Goal: Information Seeking & Learning: Find specific page/section

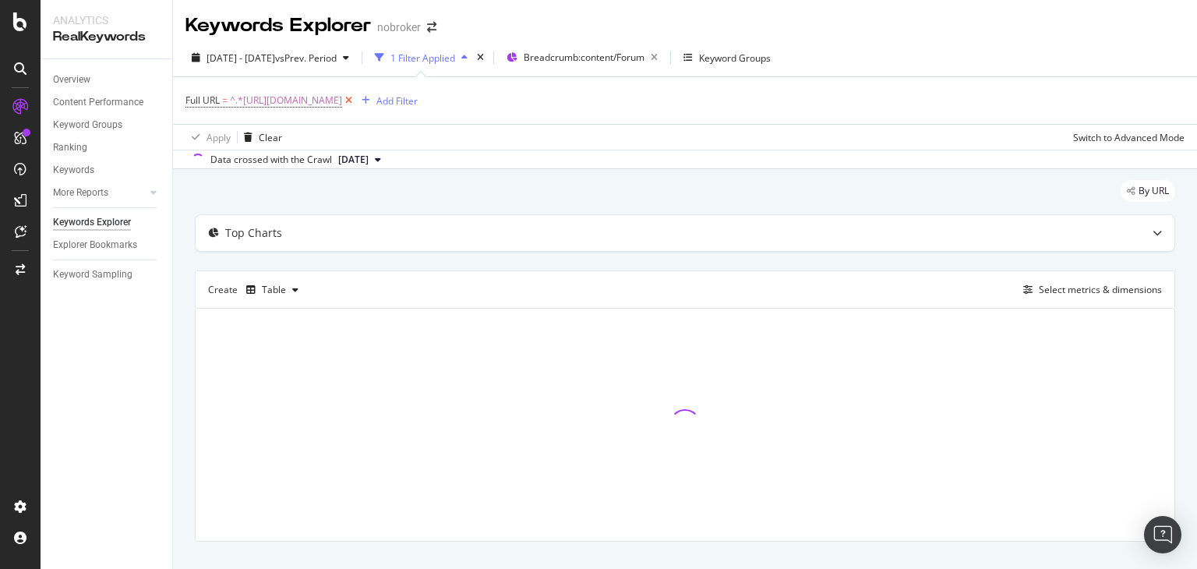
click at [355, 106] on icon at bounding box center [348, 101] width 13 height 16
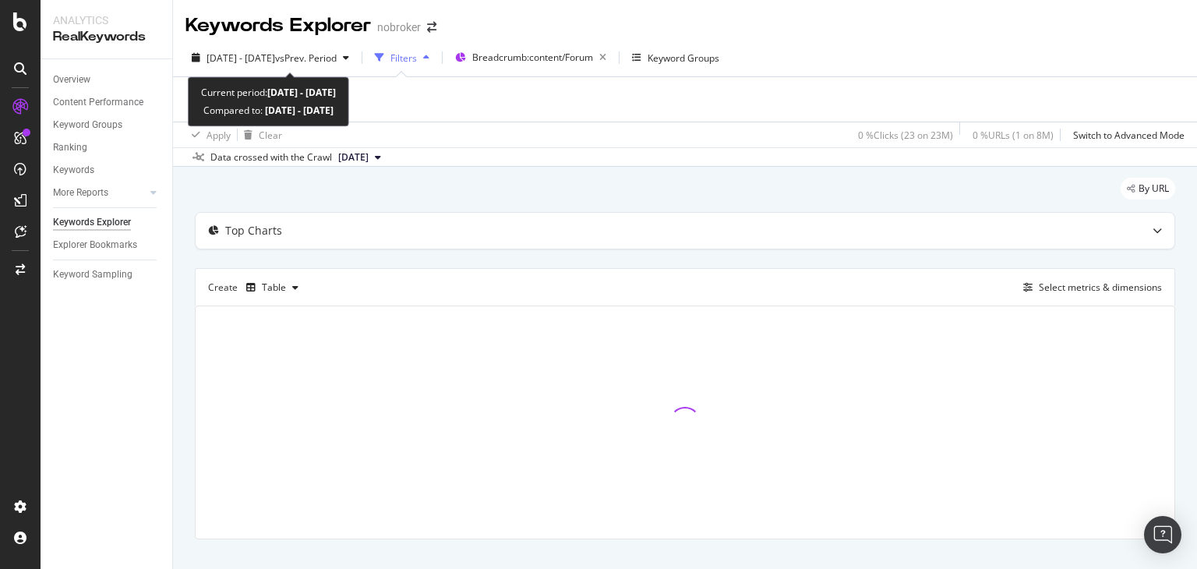
click at [314, 72] on div "[DATE] - [DATE] vs Prev. Period Filters Breadcrumb: content/Forum Keyword Groups" at bounding box center [685, 60] width 1024 height 31
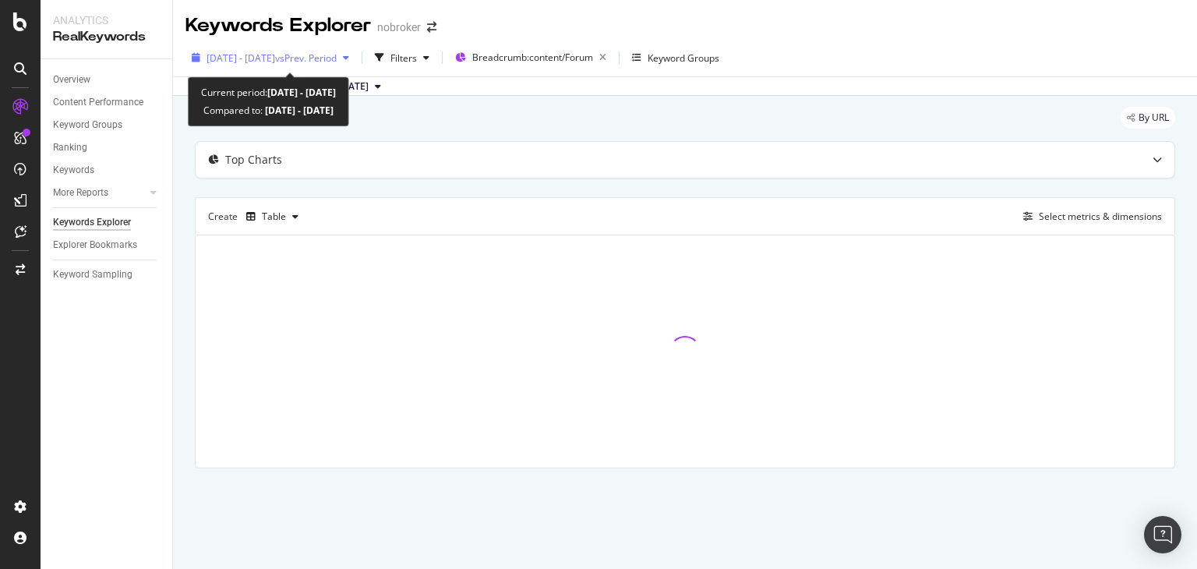
click at [274, 56] on span "[DATE] - [DATE]" at bounding box center [240, 57] width 69 height 13
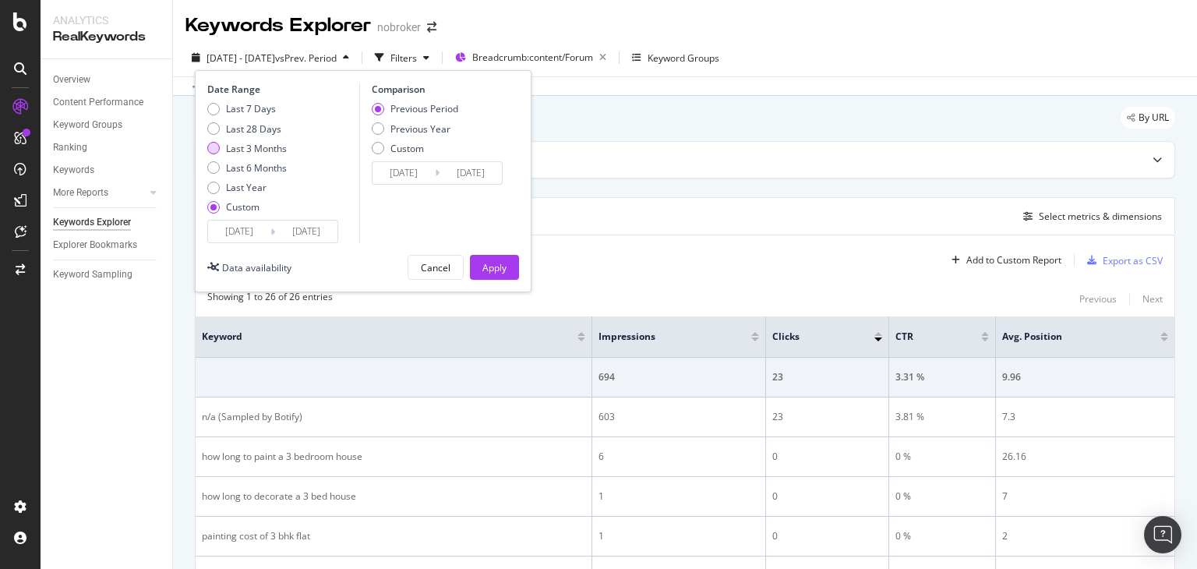
click at [262, 146] on div "Last 3 Months" at bounding box center [256, 148] width 61 height 13
type input "[DATE]"
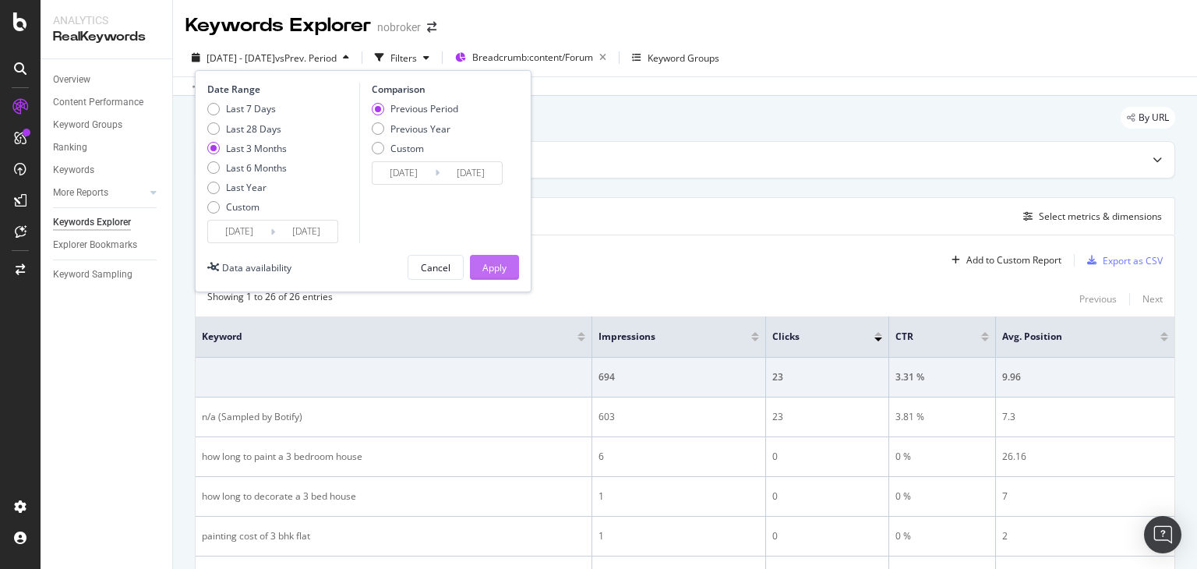
click at [486, 270] on div "Apply" at bounding box center [494, 267] width 24 height 13
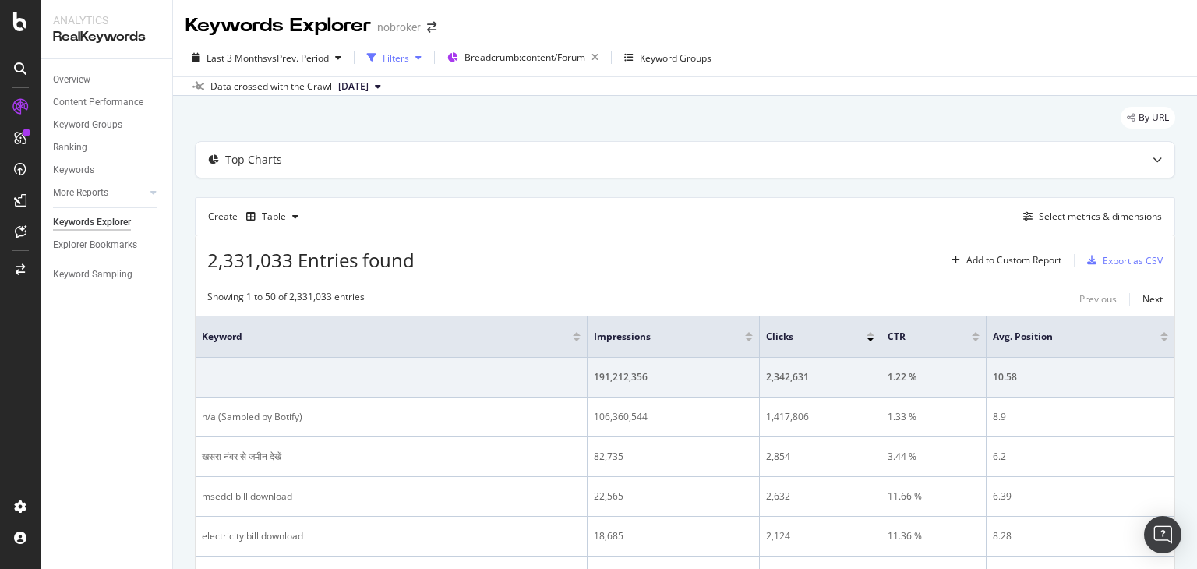
click at [391, 57] on div "Filters" at bounding box center [396, 57] width 26 height 13
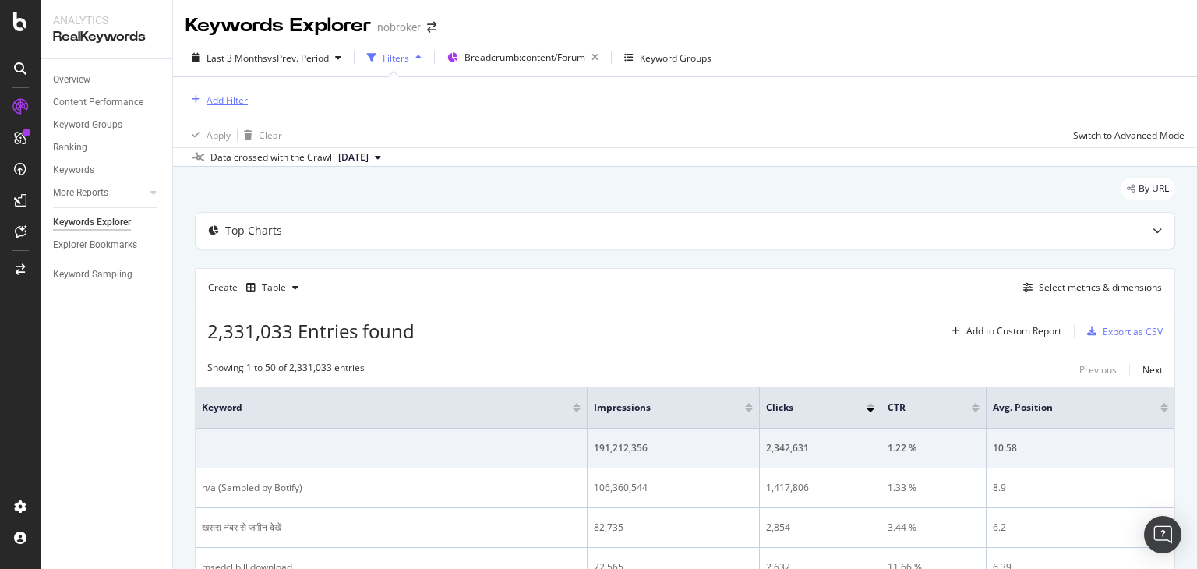
click at [231, 97] on div "Add Filter" at bounding box center [226, 99] width 41 height 13
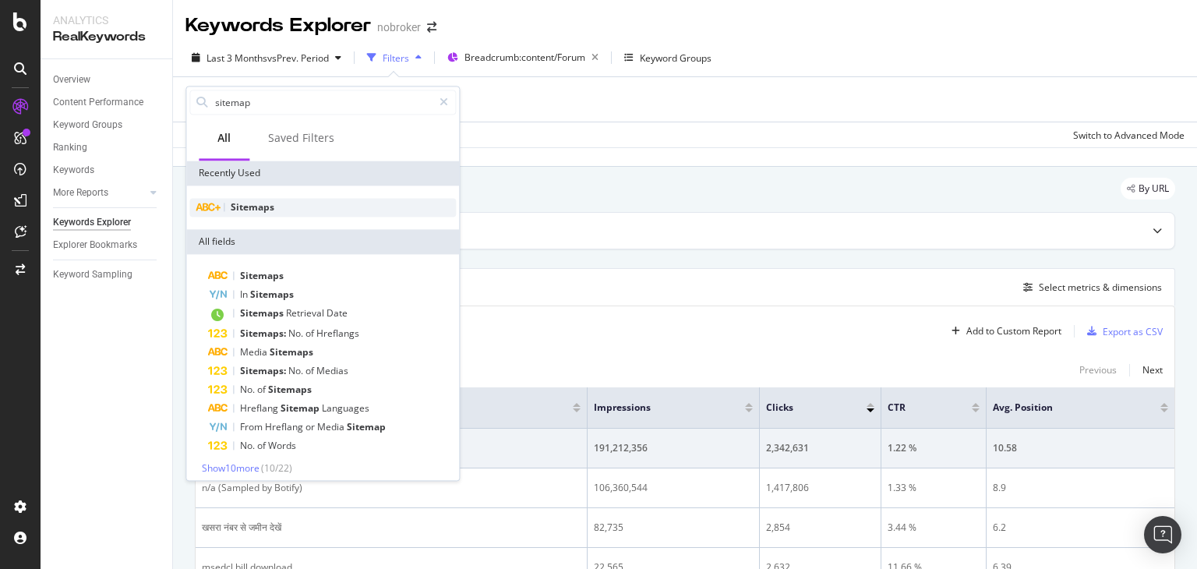
type input "sitemap"
click at [249, 200] on span "Sitemaps" at bounding box center [253, 206] width 44 height 13
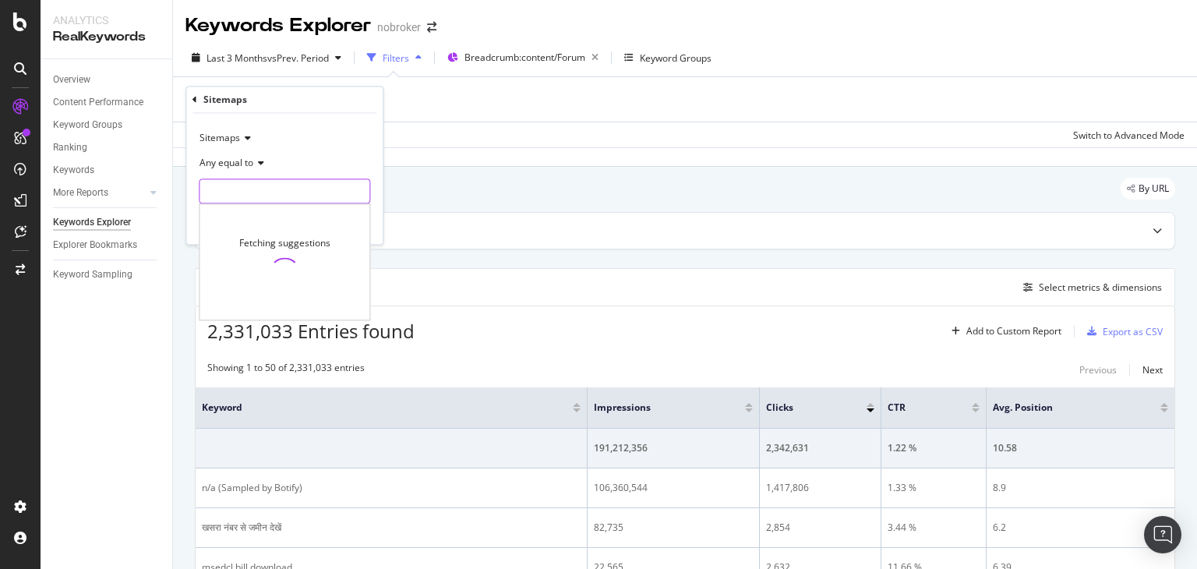
click at [252, 182] on input "text" at bounding box center [284, 191] width 170 height 25
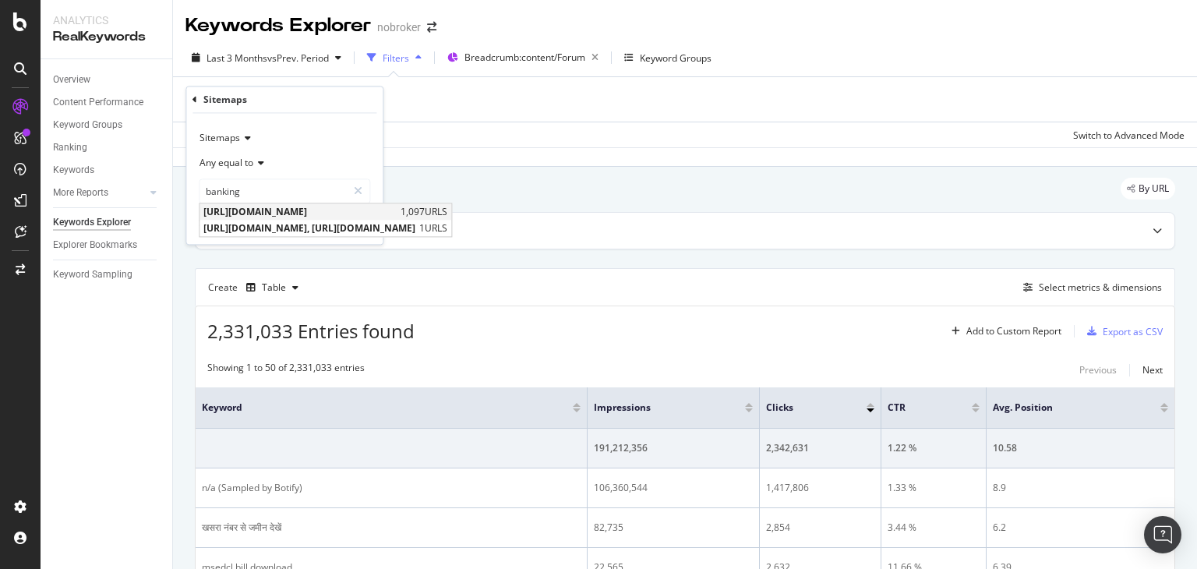
click at [347, 213] on span "[URL][DOMAIN_NAME]" at bounding box center [299, 212] width 193 height 13
type input "[URL][DOMAIN_NAME]"
click at [347, 222] on div "Apply" at bounding box center [358, 223] width 24 height 13
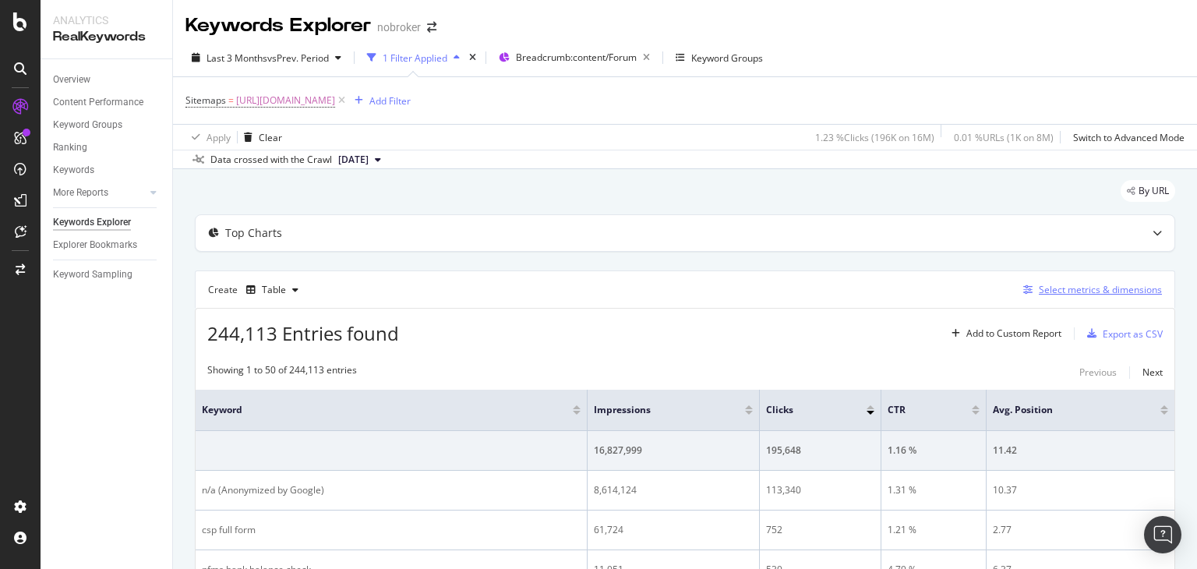
click at [1068, 286] on div "Select metrics & dimensions" at bounding box center [1100, 289] width 123 height 13
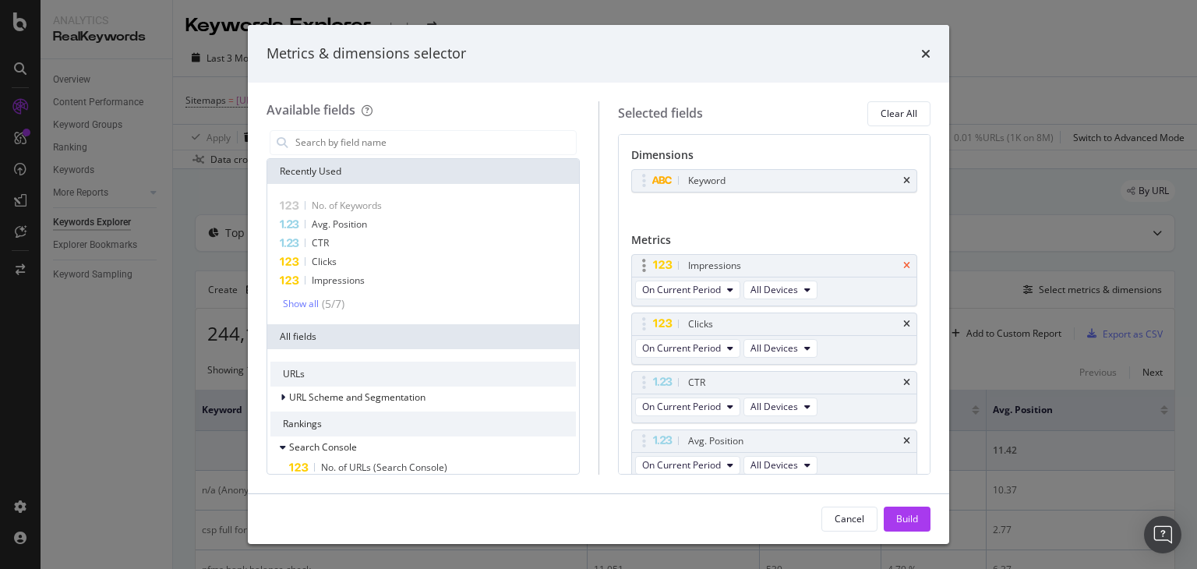
click at [903, 263] on icon "times" at bounding box center [906, 265] width 7 height 9
click at [895, 316] on div "Clicks" at bounding box center [793, 324] width 216 height 16
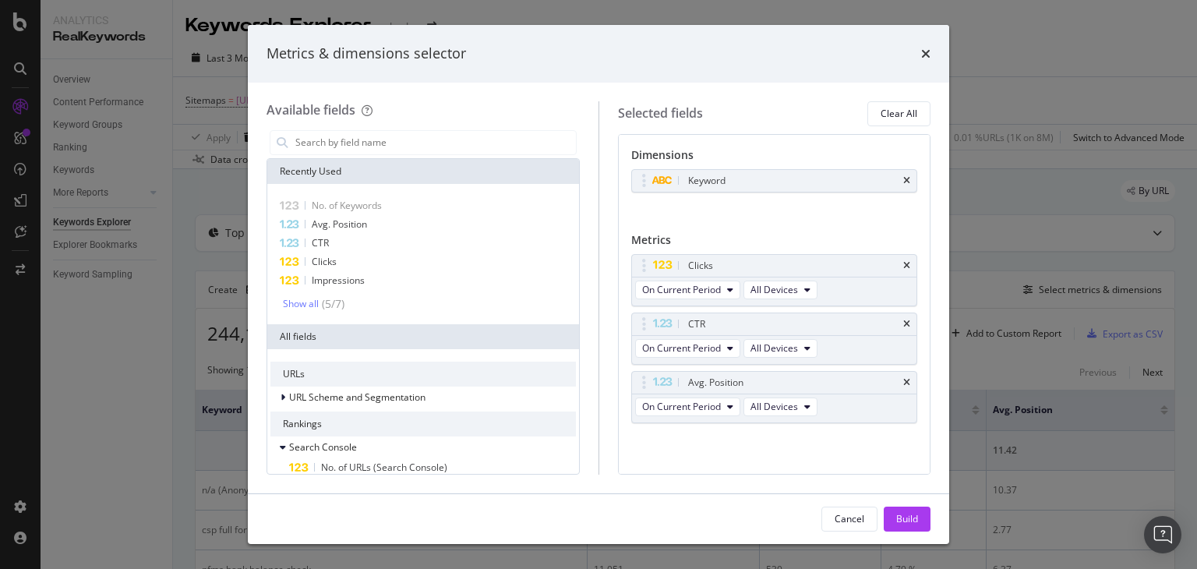
click at [895, 263] on div "Clicks" at bounding box center [793, 266] width 216 height 16
click at [908, 263] on icon "times" at bounding box center [906, 265] width 7 height 9
click at [908, 319] on icon "times" at bounding box center [906, 323] width 7 height 9
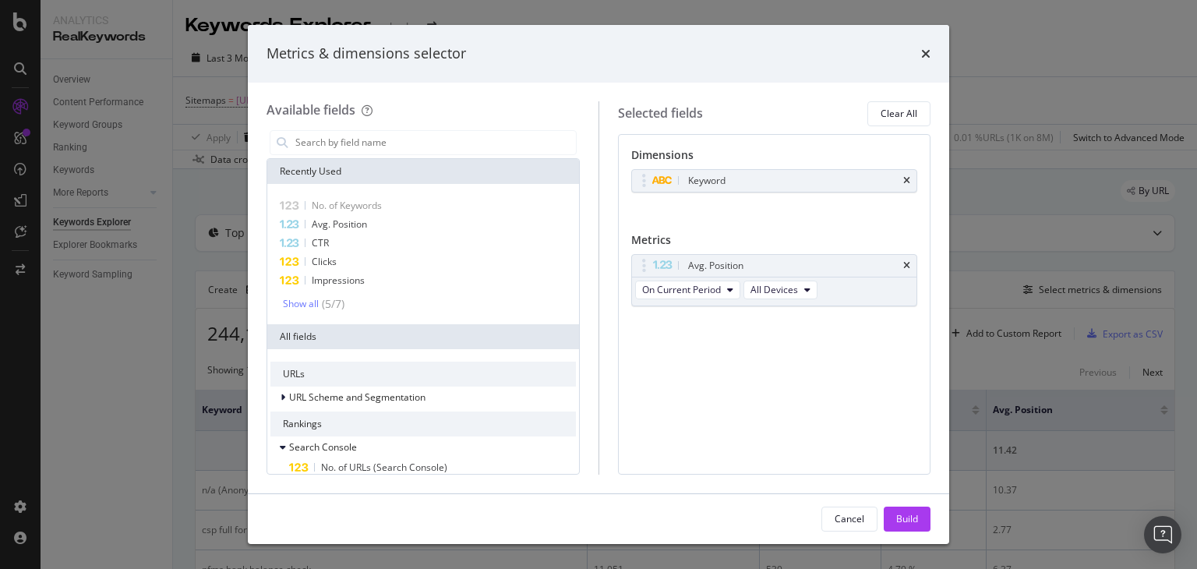
click at [908, 263] on icon "times" at bounding box center [906, 265] width 7 height 9
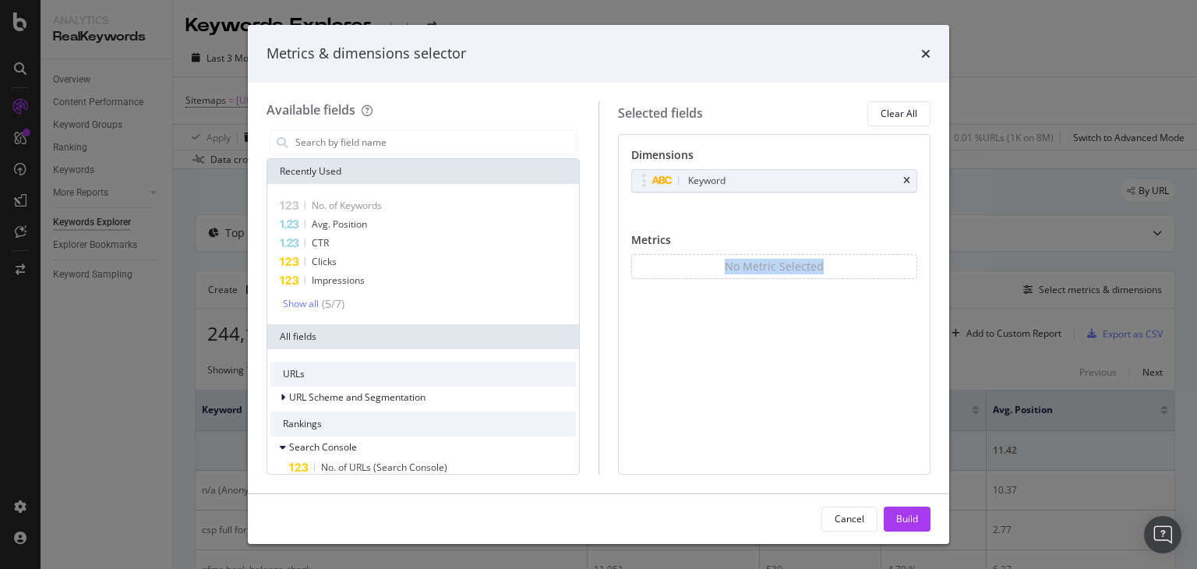
click at [908, 263] on div "No Metric Selected" at bounding box center [774, 266] width 287 height 25
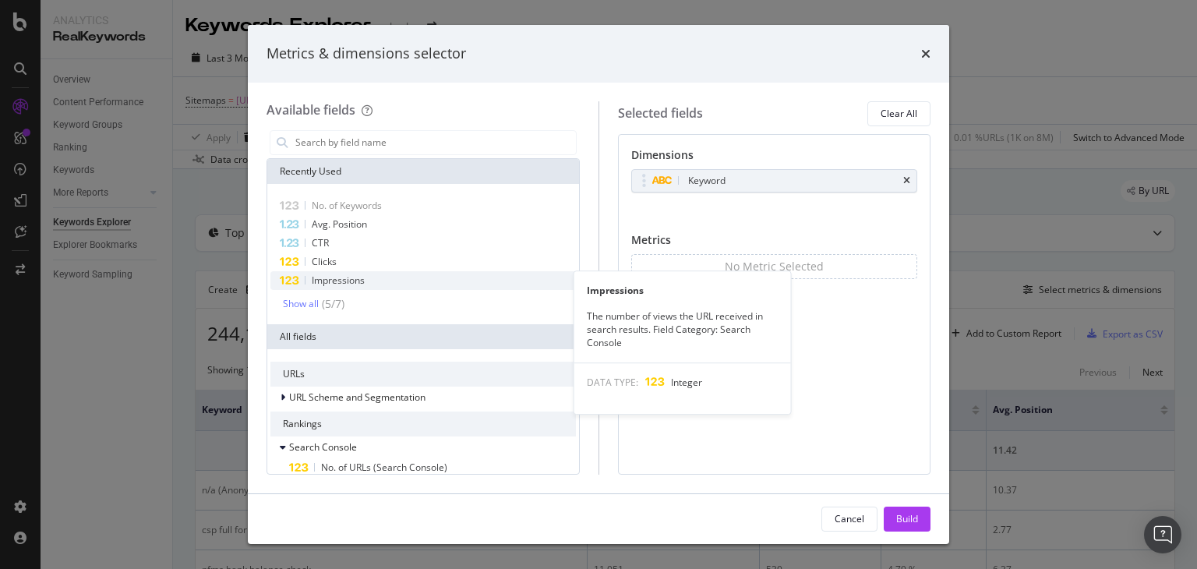
click at [352, 278] on span "Impressions" at bounding box center [338, 279] width 53 height 13
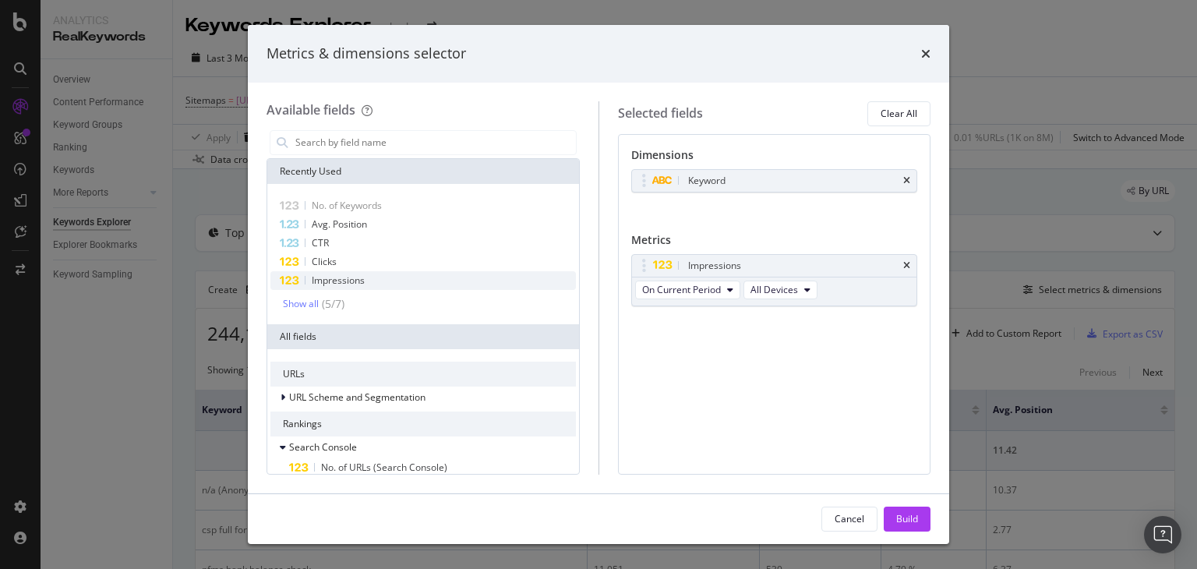
click at [352, 278] on span "Impressions" at bounding box center [338, 279] width 53 height 13
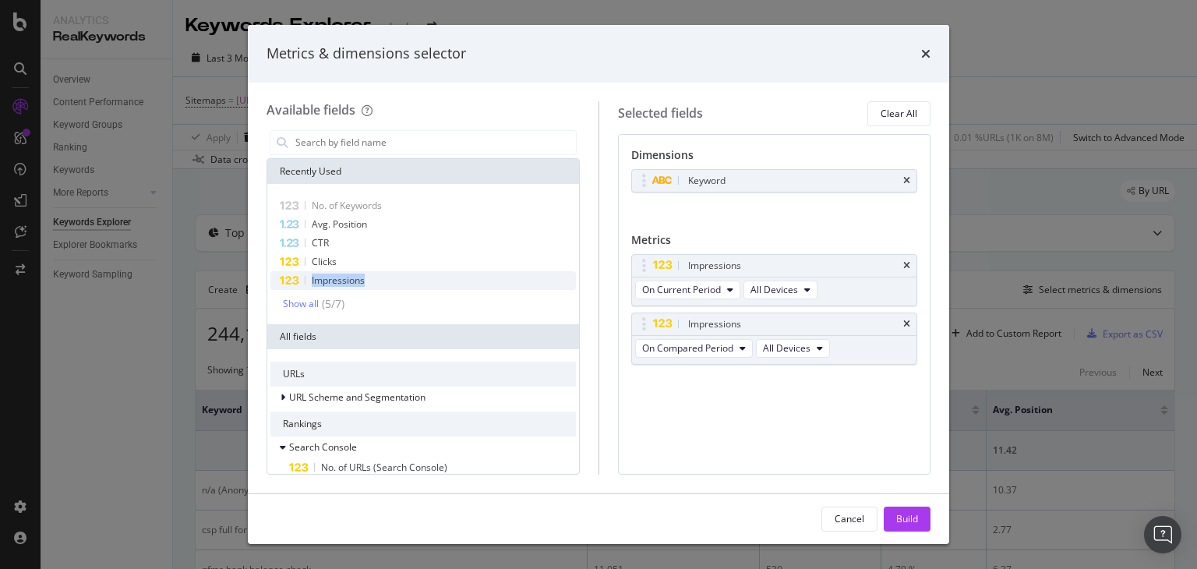
click at [352, 278] on span "Impressions" at bounding box center [338, 279] width 53 height 13
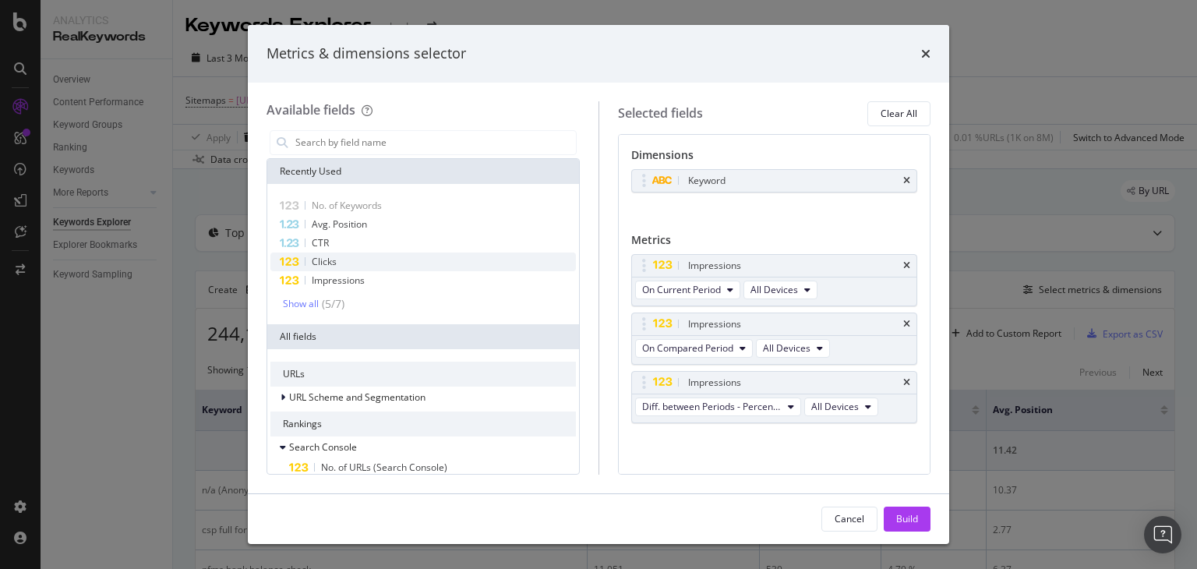
click at [327, 262] on span "Clicks" at bounding box center [324, 261] width 25 height 13
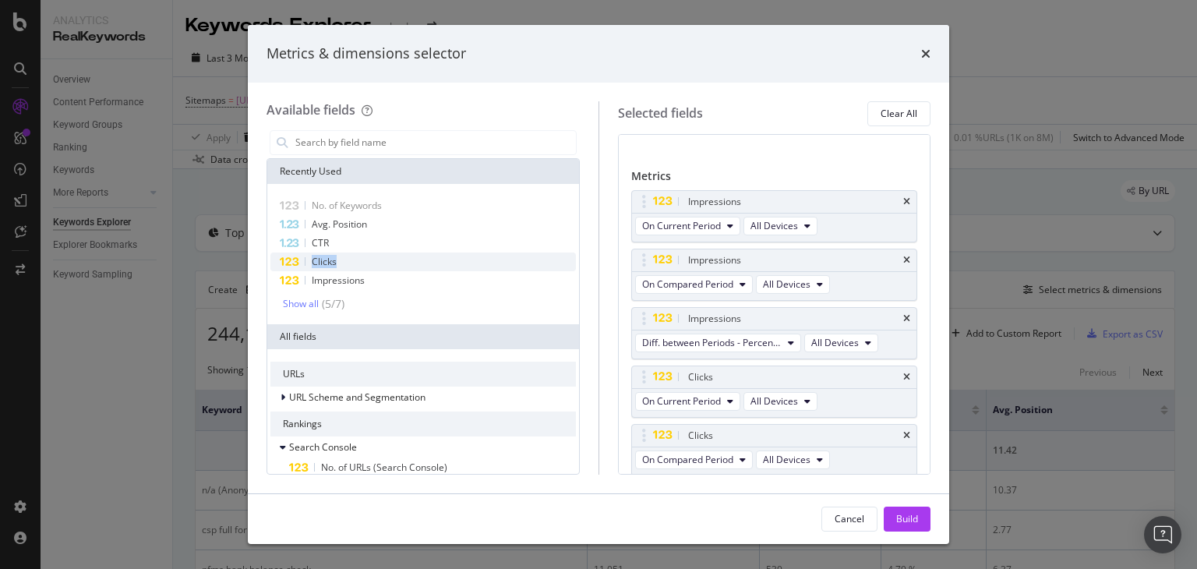
click at [327, 262] on span "Clicks" at bounding box center [324, 261] width 25 height 13
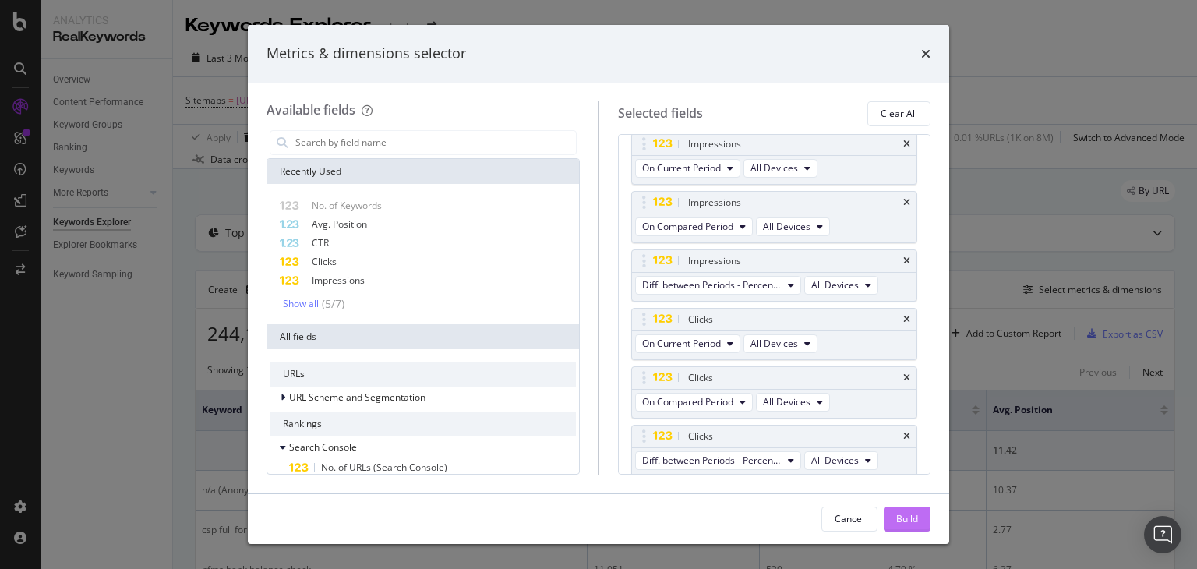
click at [893, 510] on button "Build" at bounding box center [906, 518] width 47 height 25
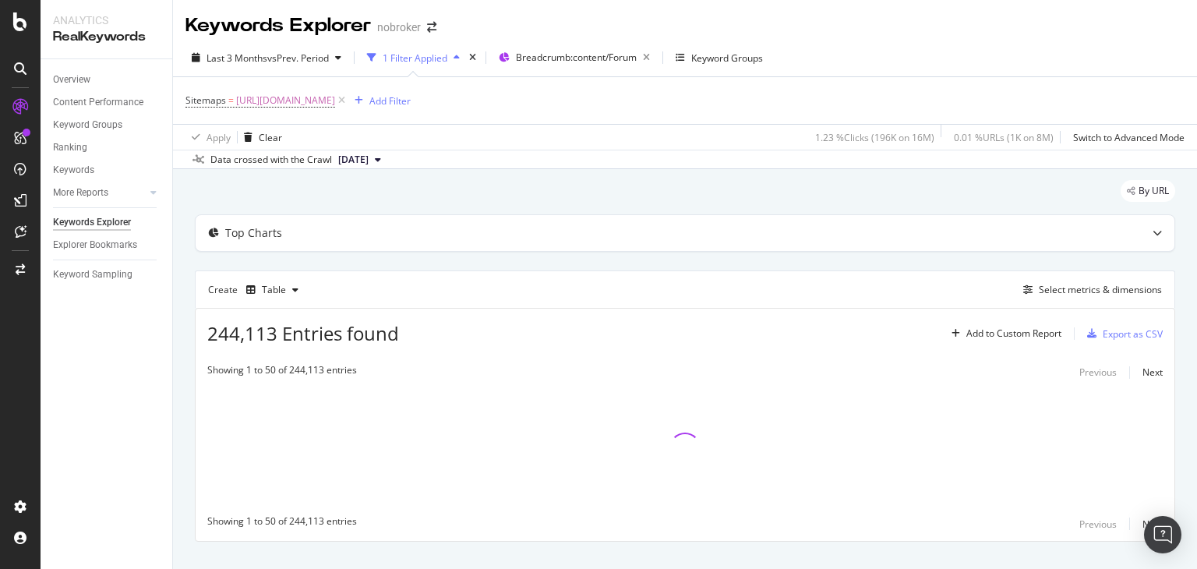
click at [893, 510] on div "Showing 1 to 50 of 244,113 entries Previous Next Showing 1 to 50 of 244,113 ent…" at bounding box center [685, 448] width 979 height 186
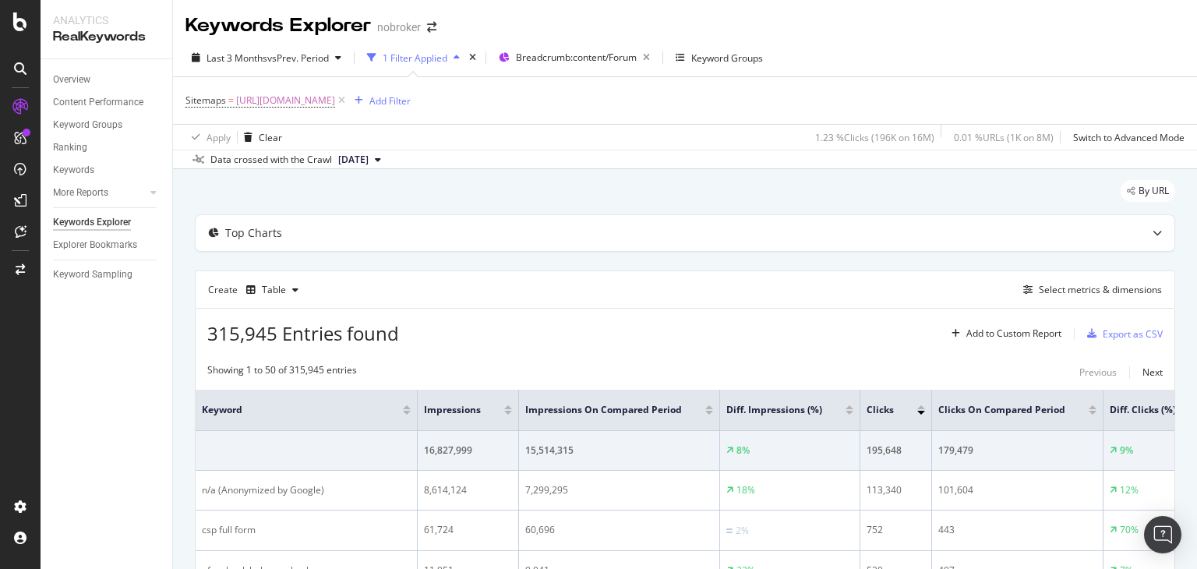
click at [561, 136] on div "Apply Clear 1.23 % Clicks ( 196K on 16M ) 0.01 % URLs ( 1K on 8M ) Switch to Ad…" at bounding box center [685, 137] width 1024 height 26
drag, startPoint x: 1196, startPoint y: 72, endPoint x: 1176, endPoint y: 46, distance: 32.3
click at [1176, 46] on div "Keywords Explorer nobroker Last 3 Months vs Prev. Period 1 Filter Applied Bread…" at bounding box center [685, 284] width 1024 height 569
click at [1073, 63] on div "Last 3 Months vs Prev. Period 1 Filter Applied Breadcrumb: content/Forum Keywor…" at bounding box center [685, 60] width 1024 height 31
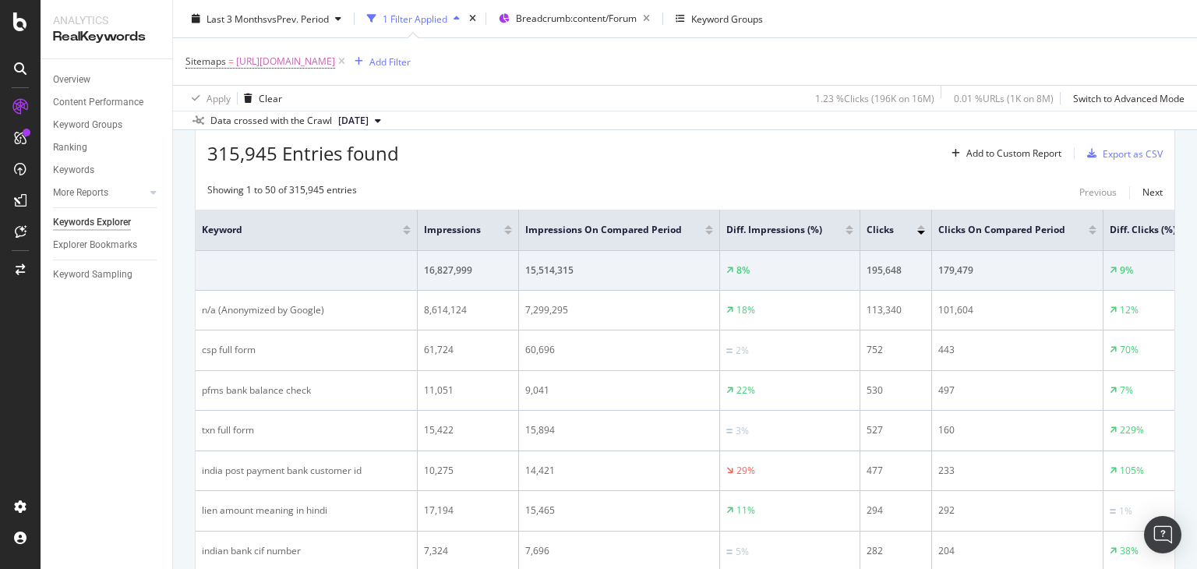
scroll to position [183, 0]
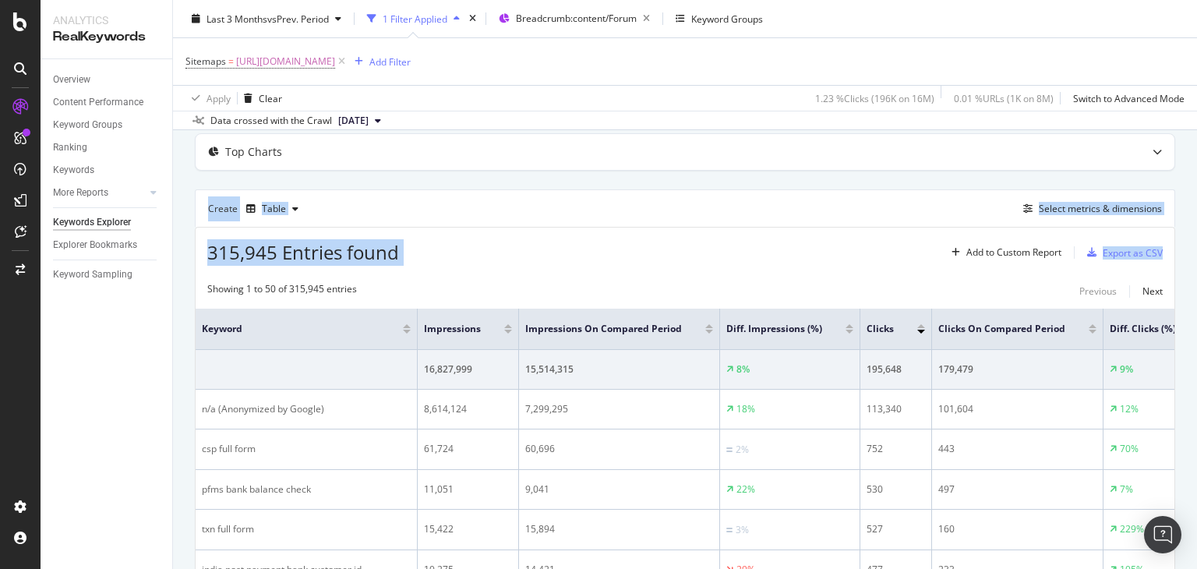
drag, startPoint x: 1196, startPoint y: 157, endPoint x: 1192, endPoint y: 132, distance: 24.5
click at [1192, 132] on div "Keywords Explorer nobroker Last 3 Months vs Prev. Period 1 Filter Applied Bread…" at bounding box center [685, 284] width 1024 height 569
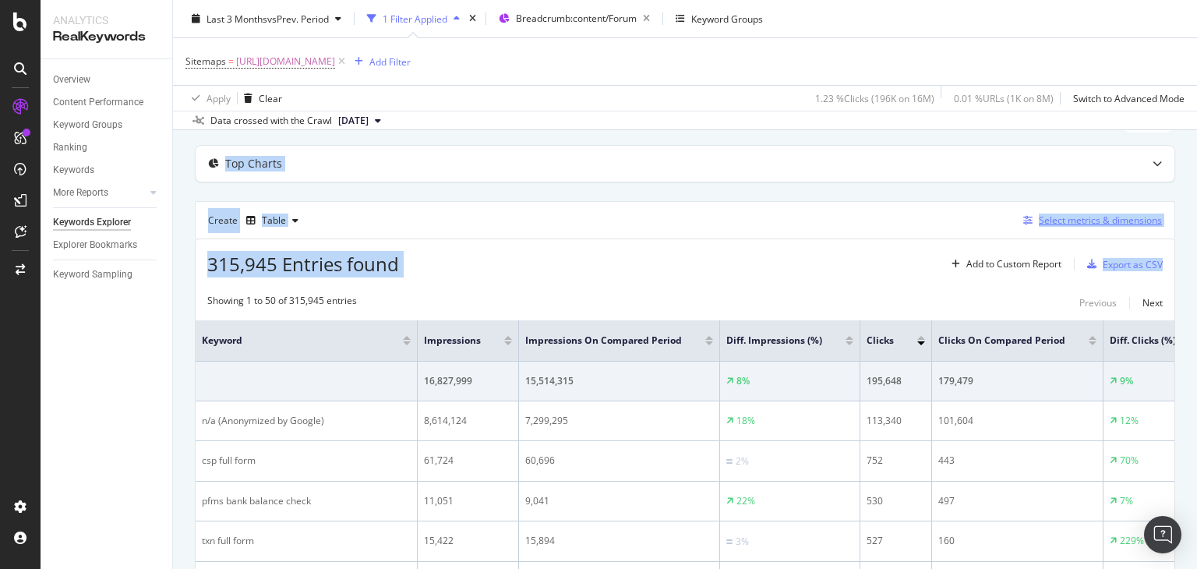
click at [1061, 222] on div "Select metrics & dimensions" at bounding box center [1100, 219] width 123 height 13
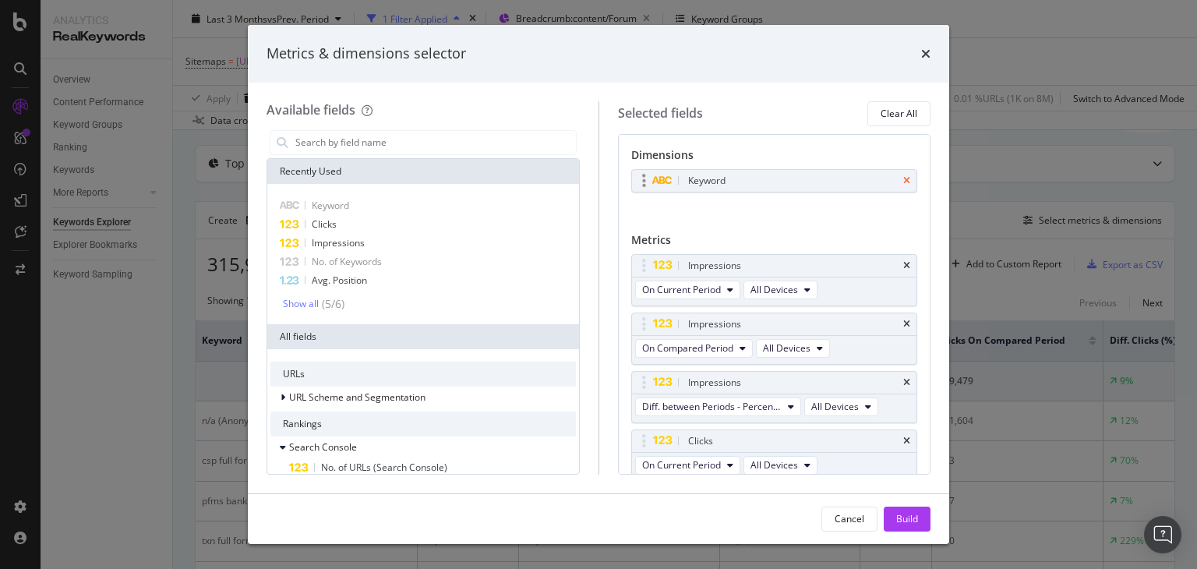
click at [903, 184] on icon "times" at bounding box center [906, 180] width 7 height 9
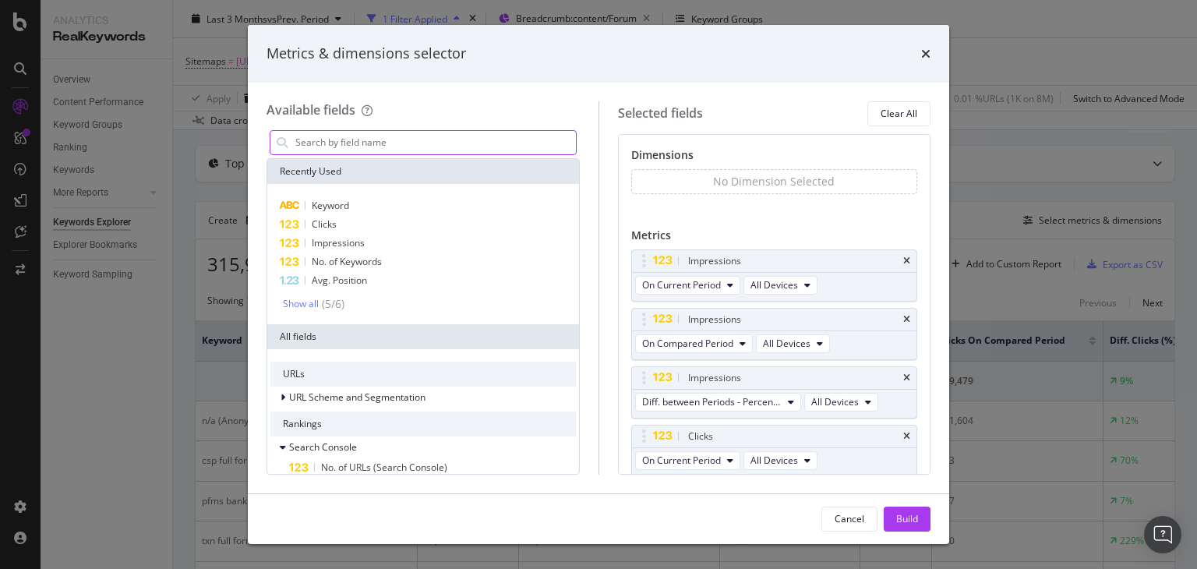
click at [396, 149] on input "modal" at bounding box center [435, 142] width 282 height 23
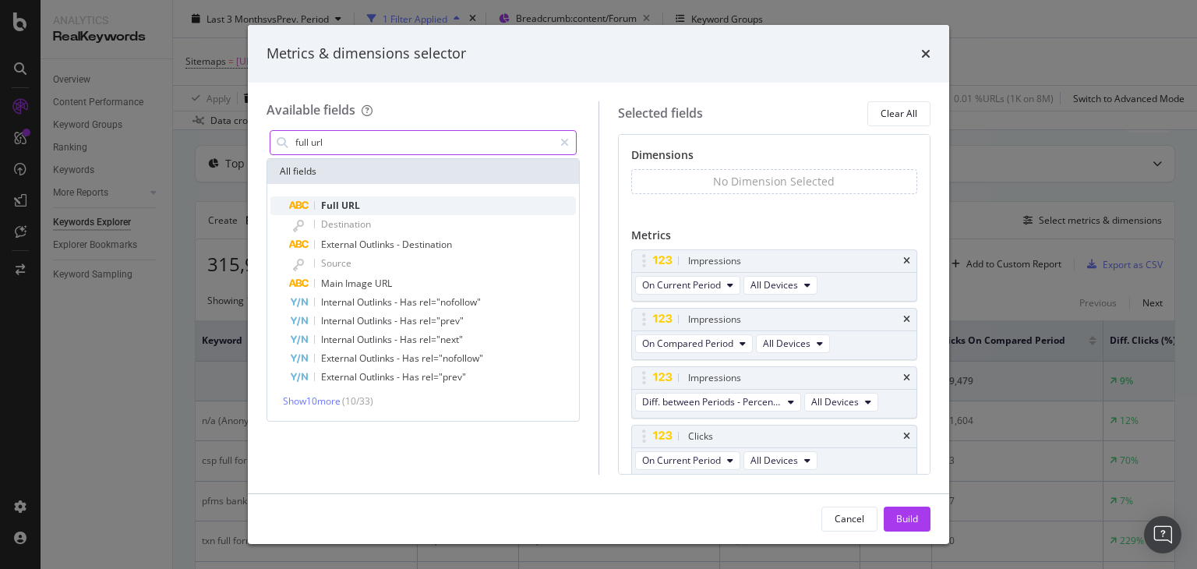
type input "full url"
click at [337, 208] on span "Full" at bounding box center [331, 205] width 20 height 13
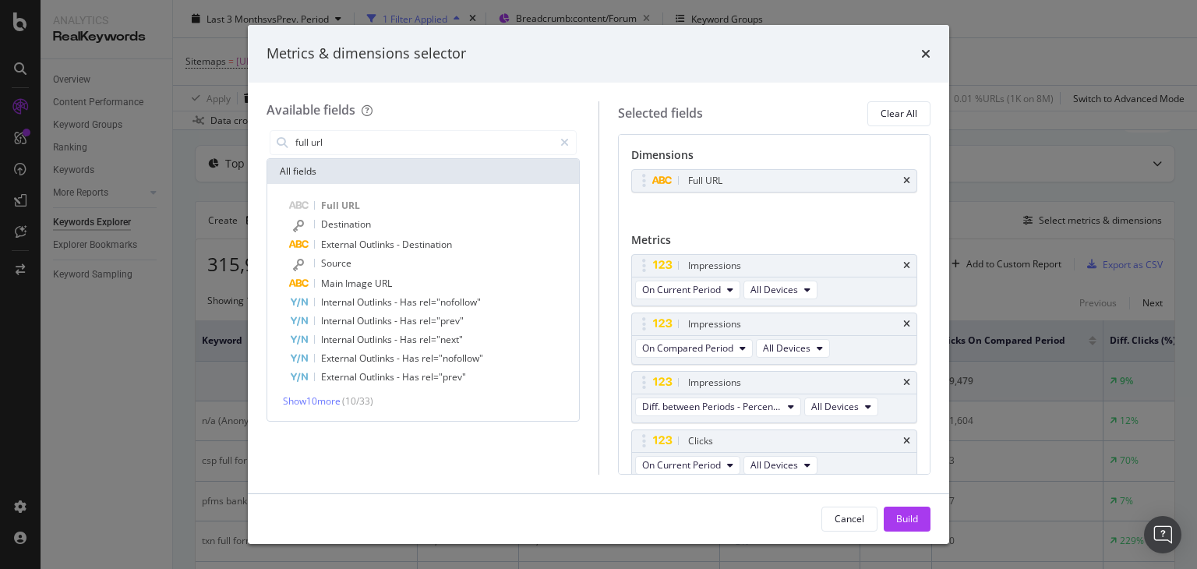
scroll to position [174, 0]
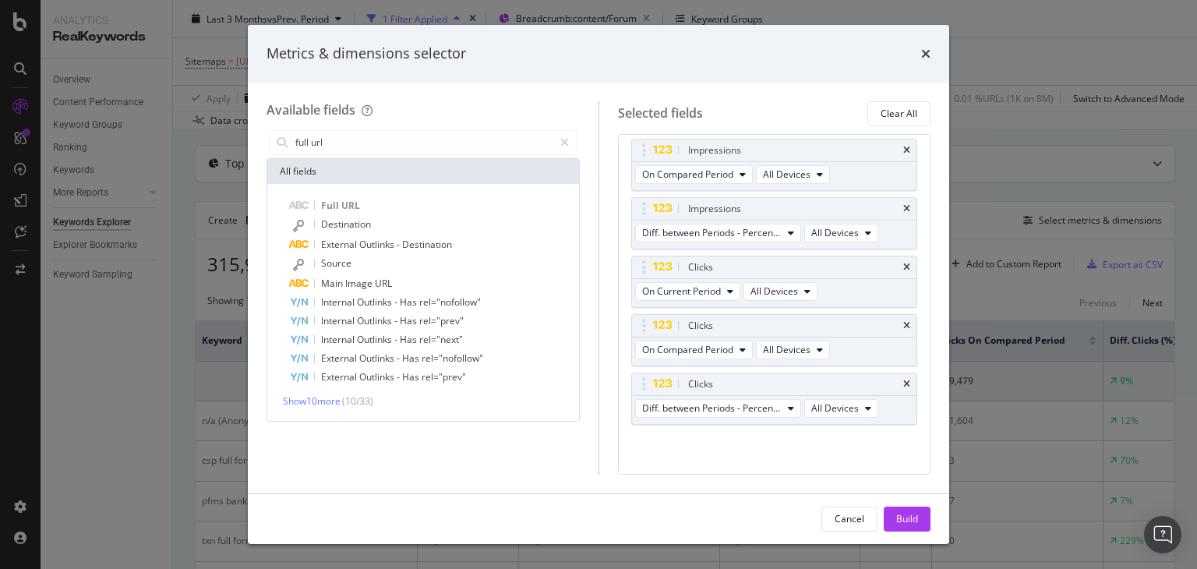
click at [371, 155] on div "full url" at bounding box center [422, 142] width 313 height 31
click at [336, 146] on input "full url" at bounding box center [423, 142] width 259 height 23
type input "k"
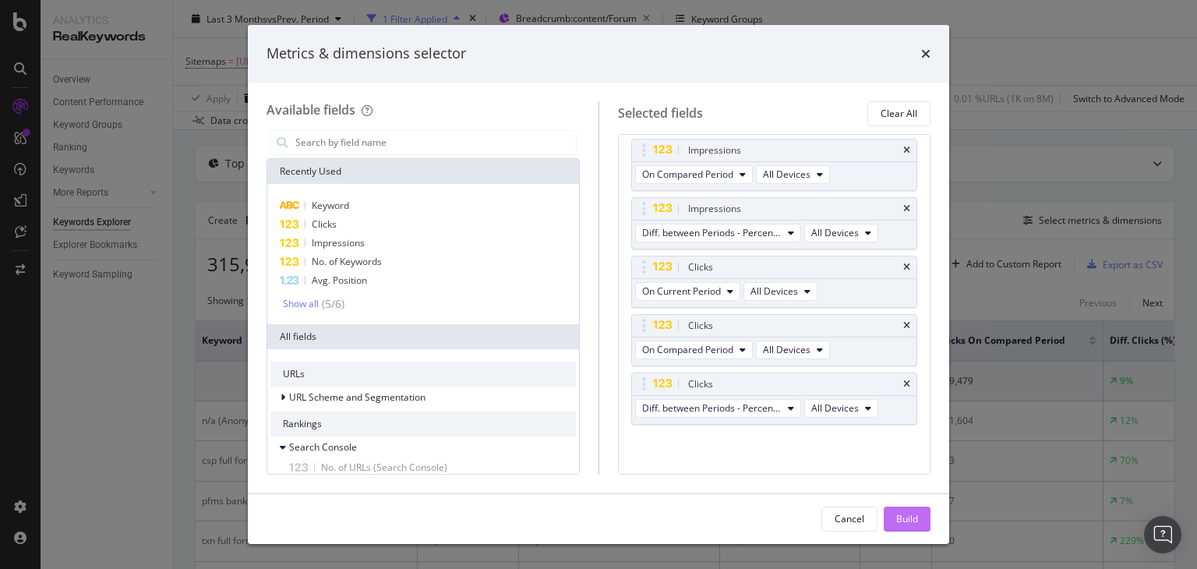
click at [894, 518] on button "Build" at bounding box center [906, 518] width 47 height 25
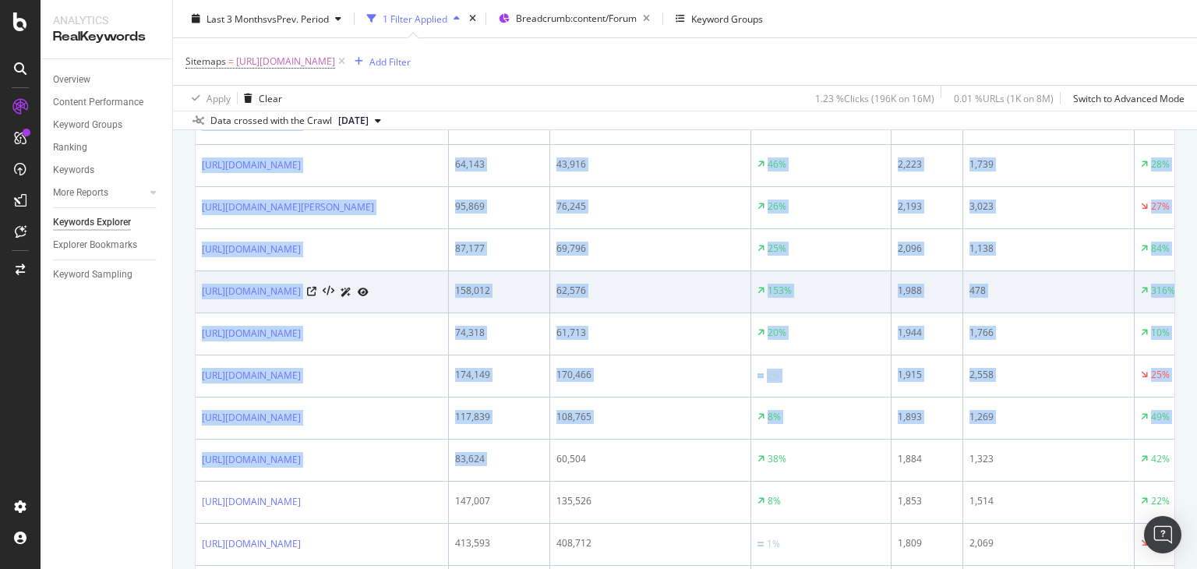
scroll to position [1025, 0]
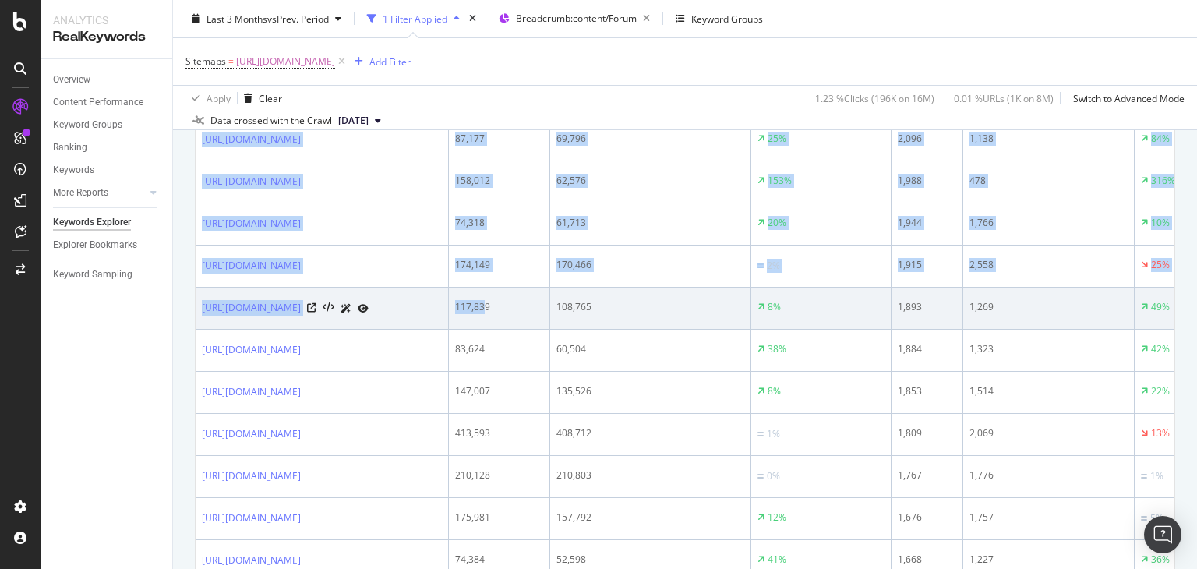
drag, startPoint x: 196, startPoint y: 325, endPoint x: 619, endPoint y: 499, distance: 456.9
click at [619, 499] on tbody "16,827,999 15,514,315 8% 195,648 179,479 9% [URL][DOMAIN_NAME] 383,019 301,527 …" at bounding box center [720, 477] width 1049 height 2143
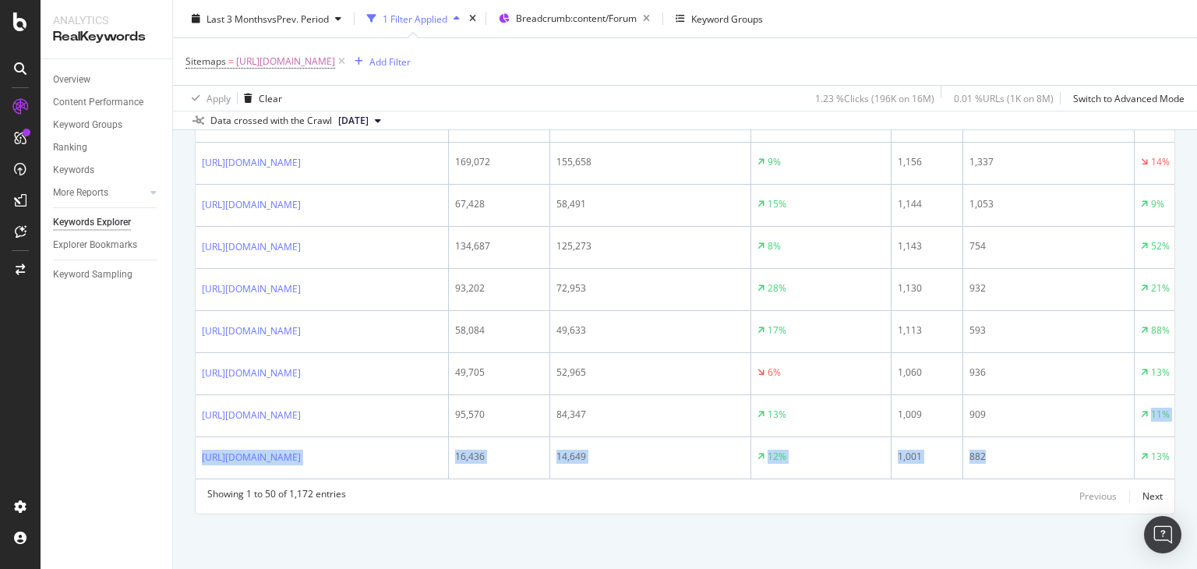
scroll to position [2482, 0]
drag, startPoint x: 1196, startPoint y: 490, endPoint x: 1196, endPoint y: 588, distance: 98.2
click at [1196, 541] on html "Analytics RealKeywords Overview Content Performance Keyword Groups Ranking Keyw…" at bounding box center [598, 284] width 1197 height 569
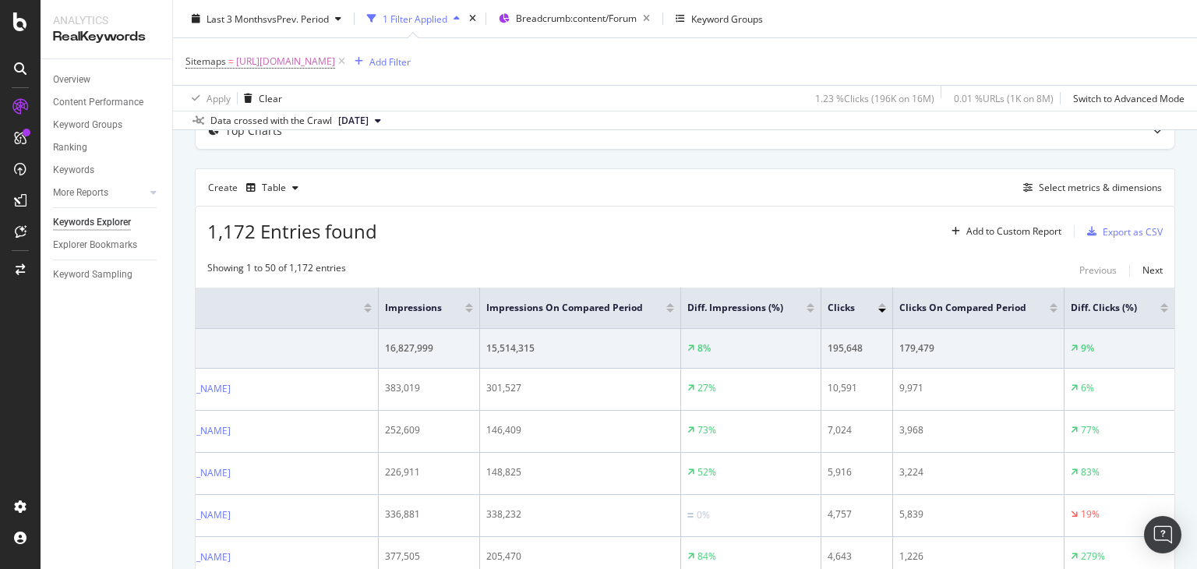
scroll to position [81, 0]
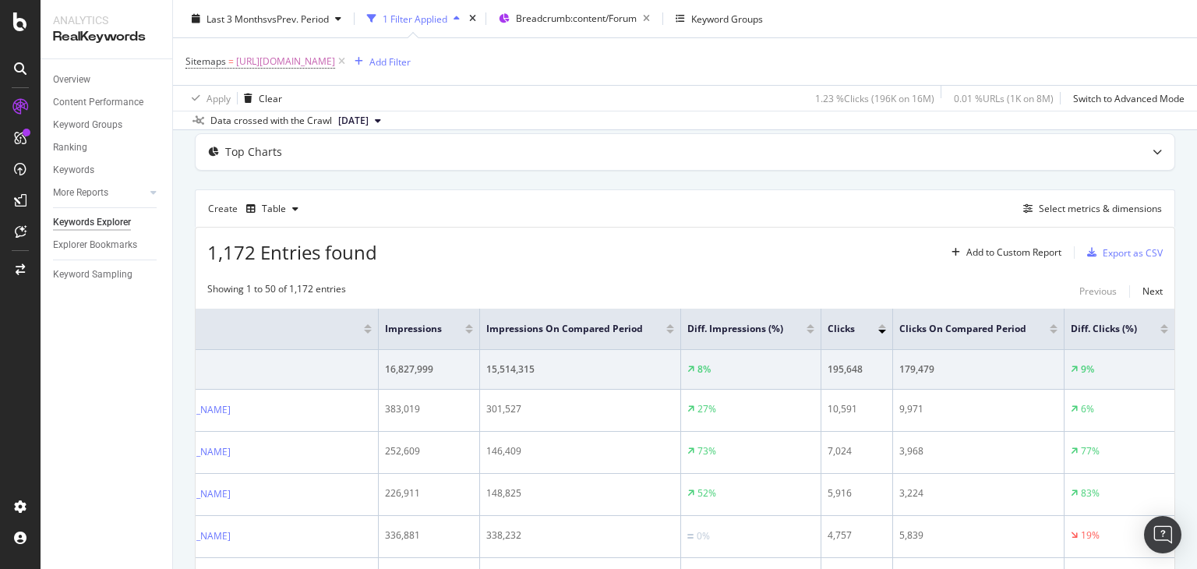
click at [1160, 331] on div at bounding box center [1164, 332] width 8 height 4
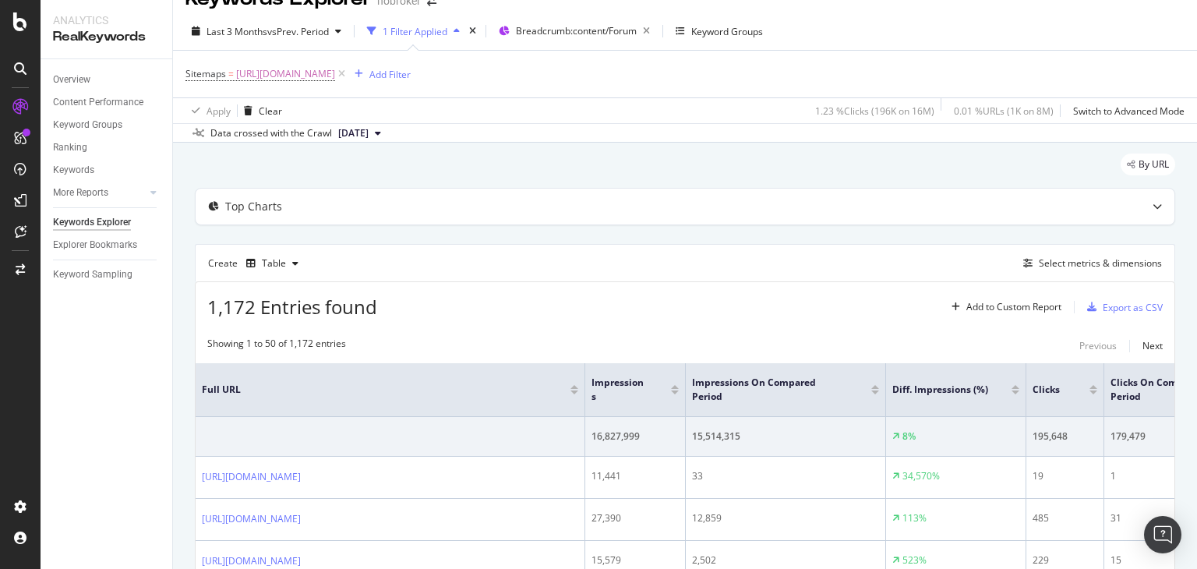
scroll to position [81, 0]
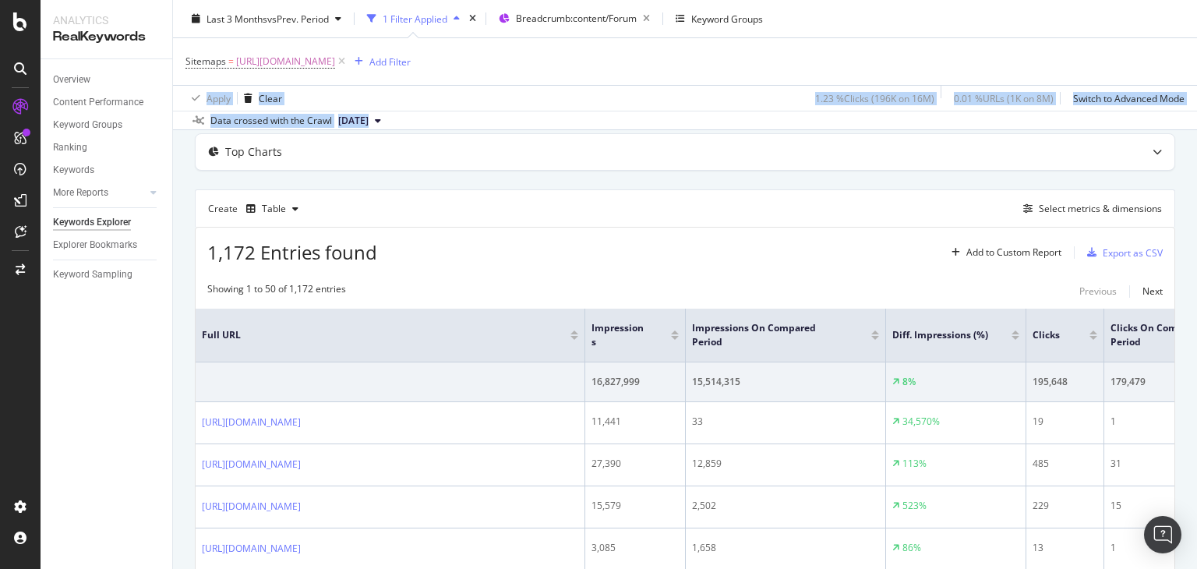
scroll to position [0, 0]
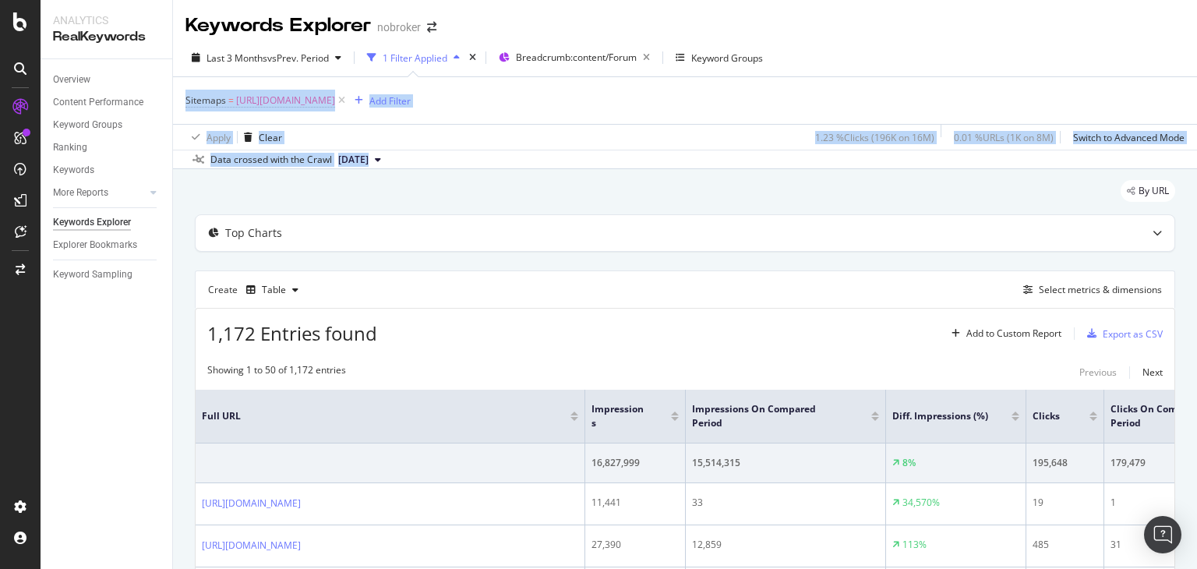
drag, startPoint x: 1196, startPoint y: 71, endPoint x: 1191, endPoint y: 47, distance: 24.6
click at [1191, 47] on div "Keywords Explorer nobroker Last 3 Months vs Prev. Period 1 Filter Applied Bread…" at bounding box center [685, 284] width 1024 height 569
click at [1092, 47] on div "Last 3 Months vs Prev. Period 1 Filter Applied Breadcrumb: content/Forum Keywor…" at bounding box center [685, 60] width 1024 height 31
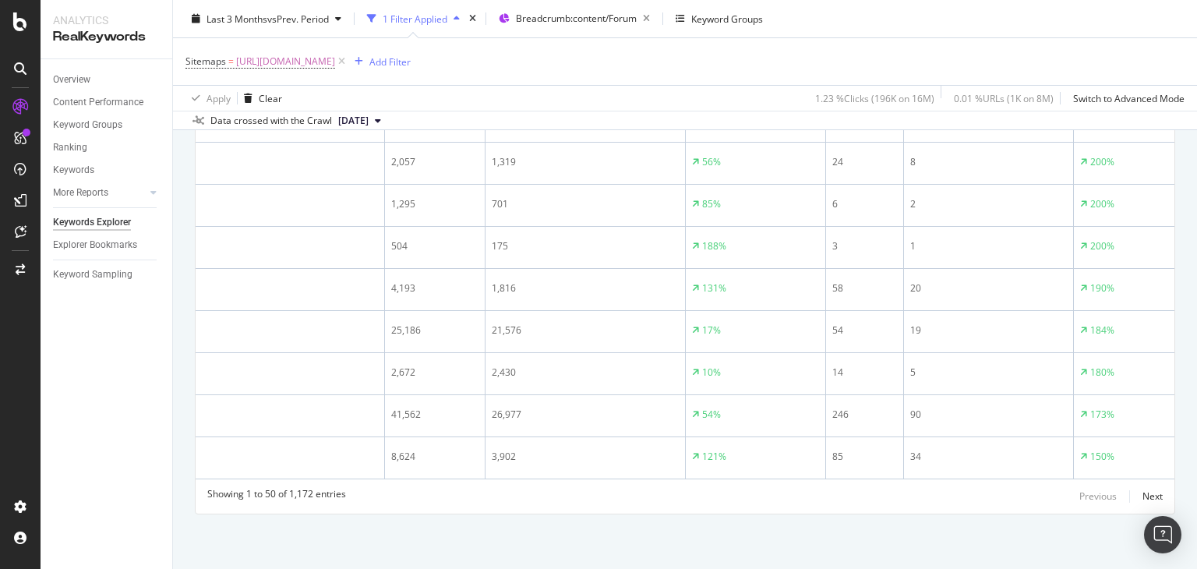
scroll to position [0, 220]
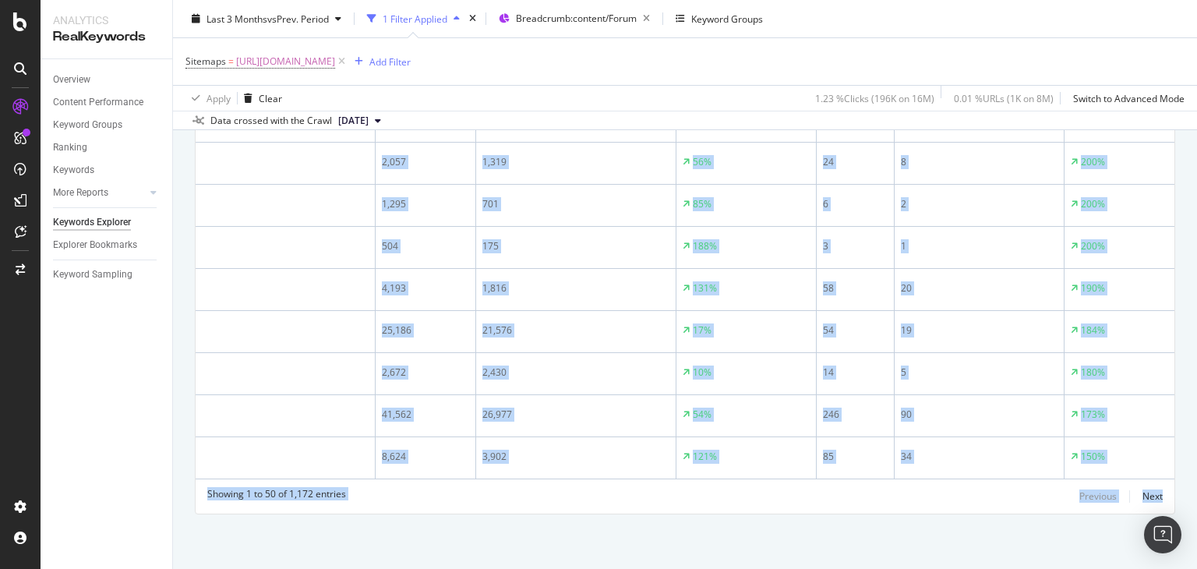
drag, startPoint x: 1196, startPoint y: 516, endPoint x: 1196, endPoint y: 217, distance: 298.4
click at [1196, 217] on div "Keywords Explorer nobroker Last 3 Months vs Prev. Period 1 Filter Applied Bread…" at bounding box center [685, 284] width 1024 height 569
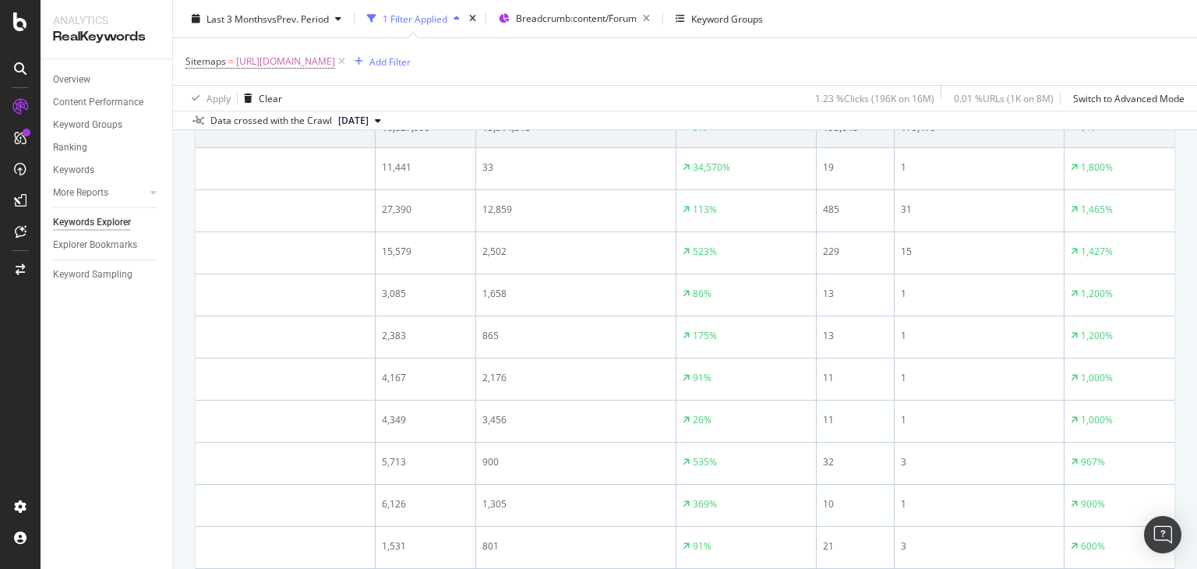
scroll to position [230, 0]
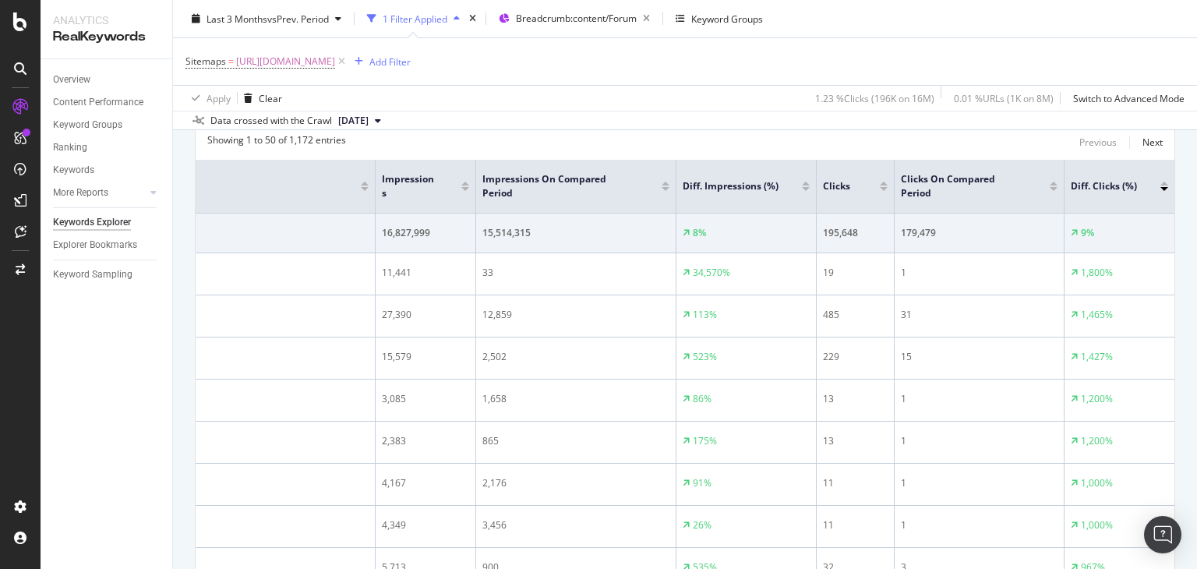
click at [1160, 182] on div at bounding box center [1164, 184] width 8 height 4
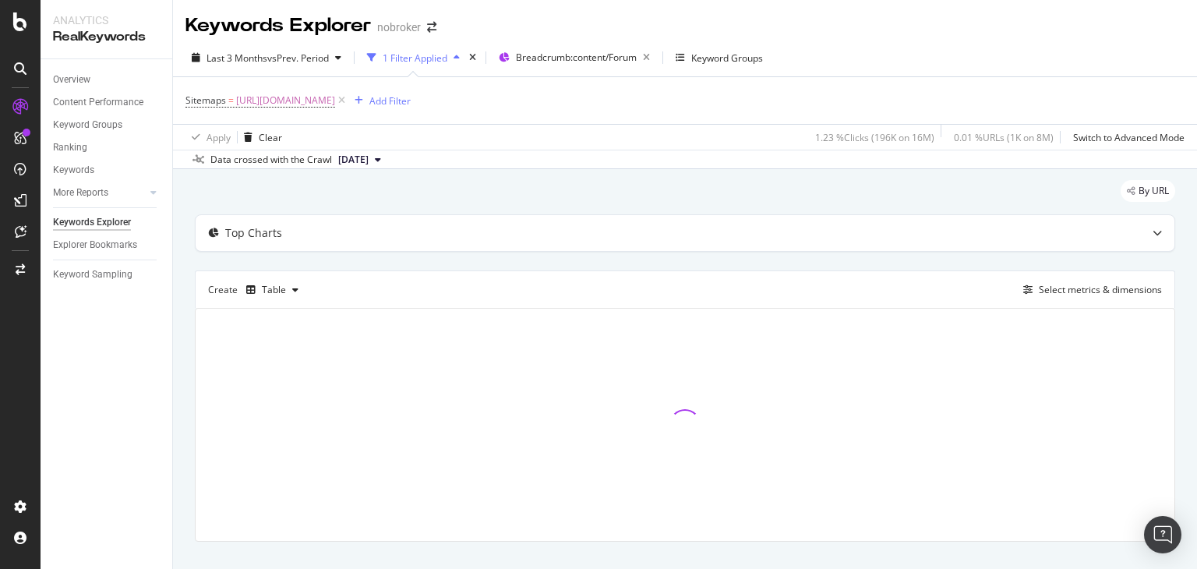
click at [1150, 23] on div "Keywords Explorer nobroker" at bounding box center [685, 19] width 1024 height 39
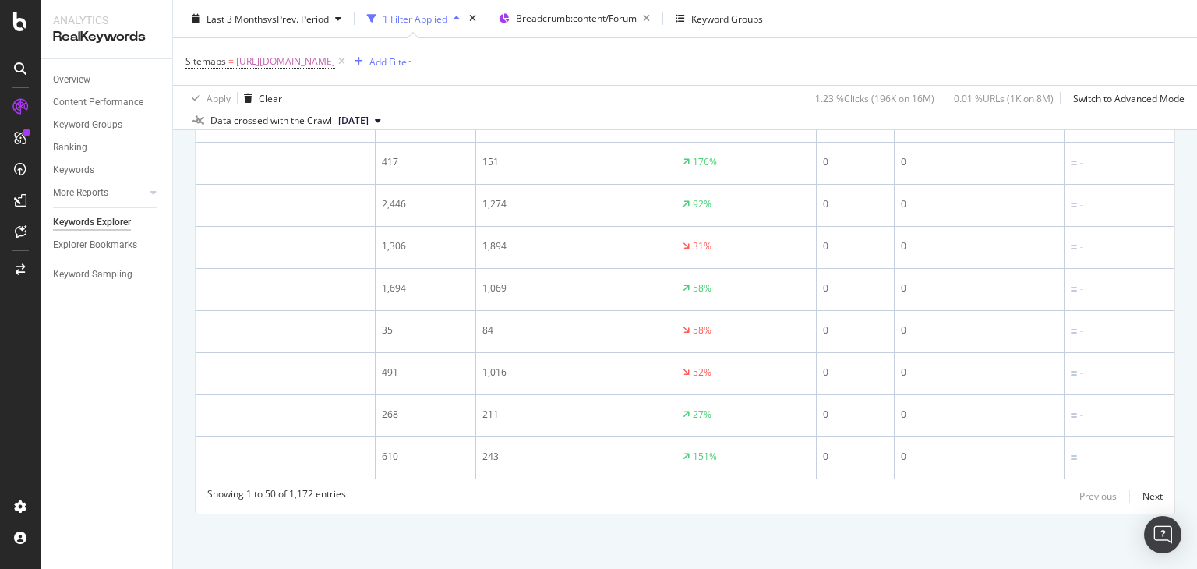
scroll to position [0, 220]
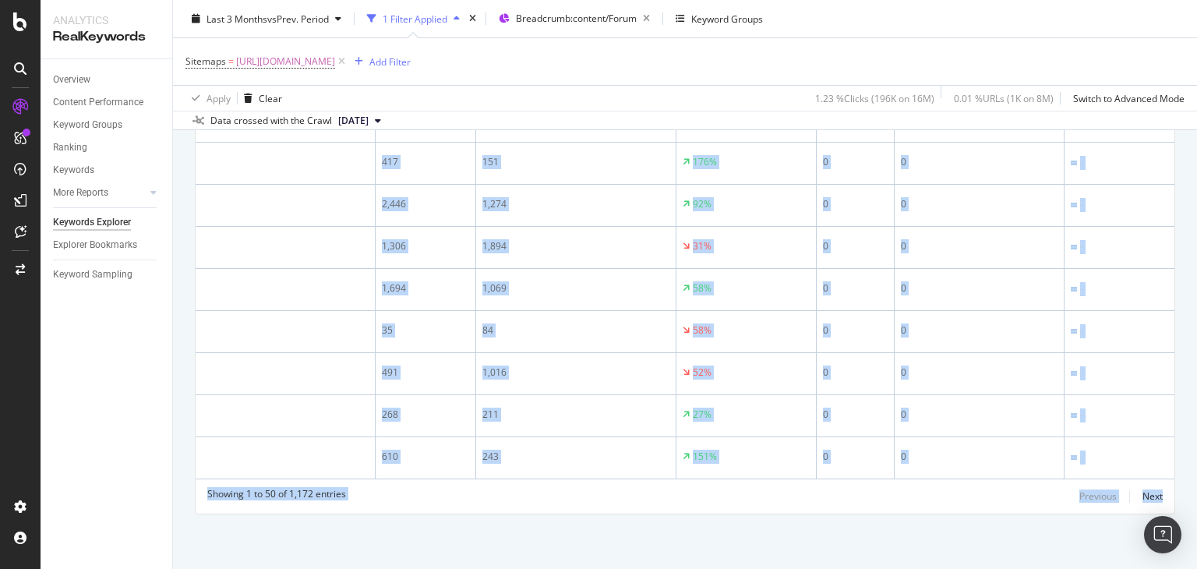
drag, startPoint x: 1196, startPoint y: 513, endPoint x: 1196, endPoint y: 237, distance: 275.8
click at [1196, 237] on div "Keywords Explorer nobroker Last 3 Months vs Prev. Period 1 Filter Applied Bread…" at bounding box center [685, 284] width 1024 height 569
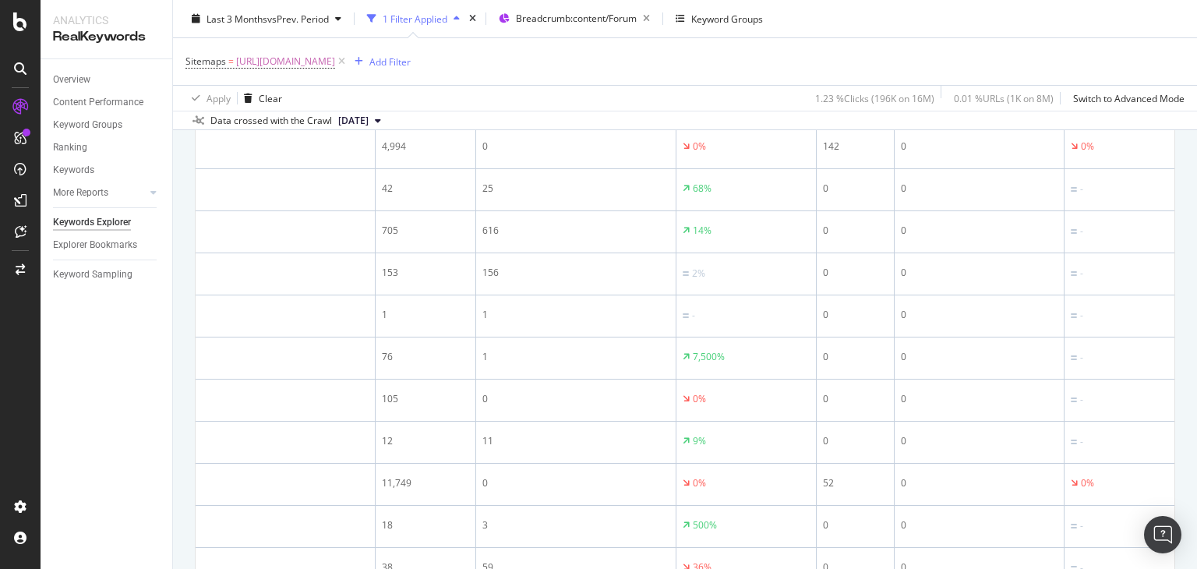
click at [1196, 242] on div "Keywords Explorer nobroker Last 3 Months vs Prev. Period 1 Filter Applied Bread…" at bounding box center [685, 284] width 1024 height 569
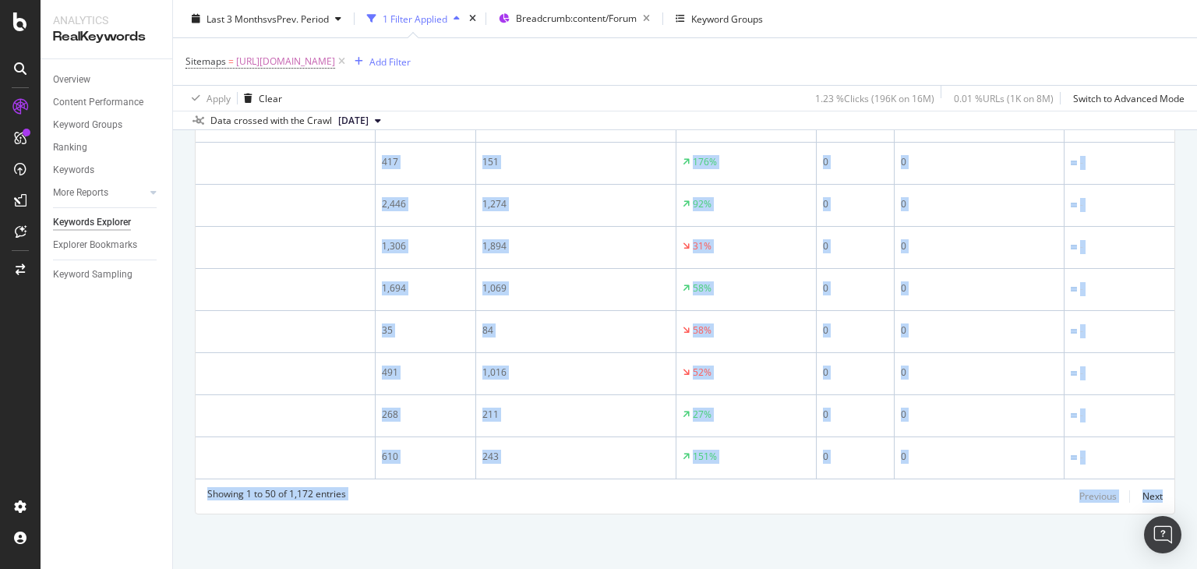
drag, startPoint x: 1196, startPoint y: 242, endPoint x: 1196, endPoint y: 605, distance: 363.1
click at [1196, 541] on html "Analytics RealKeywords Overview Content Performance Keyword Groups Ranking Keyw…" at bounding box center [598, 284] width 1197 height 569
click at [759, 496] on div "Showing 1 to 50 of 1,172 entries Previous Next" at bounding box center [685, 496] width 979 height 19
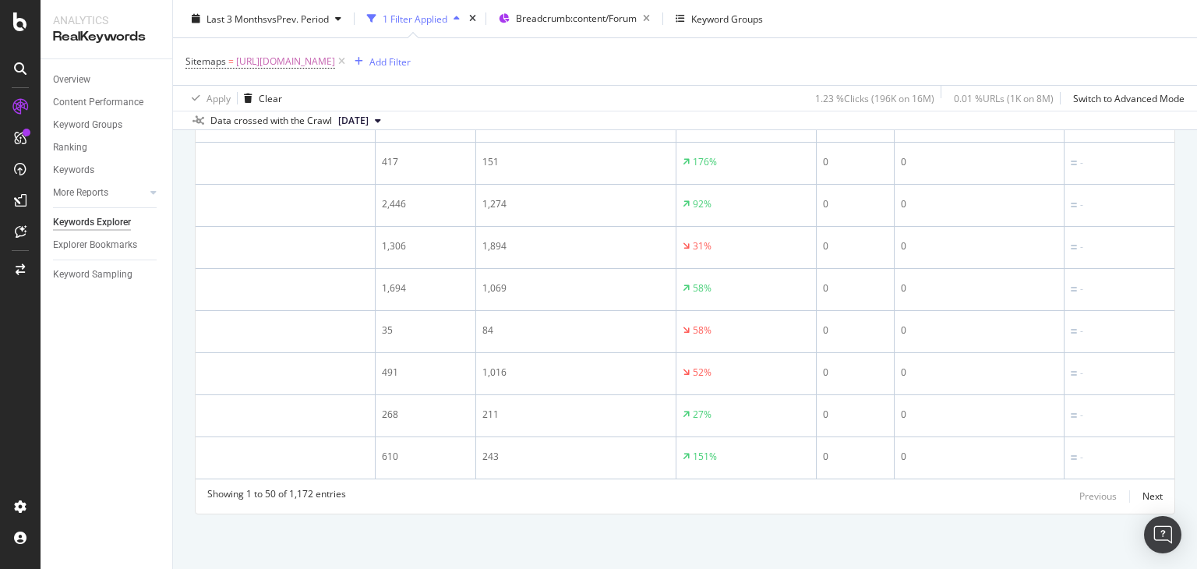
scroll to position [0, 0]
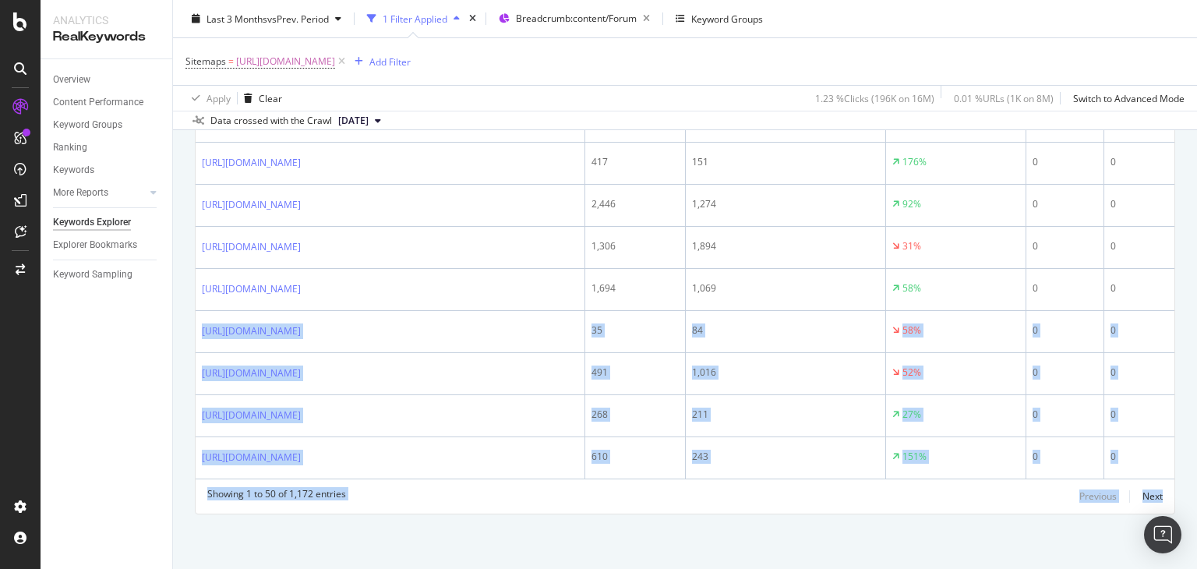
drag, startPoint x: 1196, startPoint y: 506, endPoint x: 1190, endPoint y: 250, distance: 256.4
click at [1190, 250] on div "Keywords Explorer nobroker Last 3 Months vs Prev. Period 1 Filter Applied Bread…" at bounding box center [685, 284] width 1024 height 569
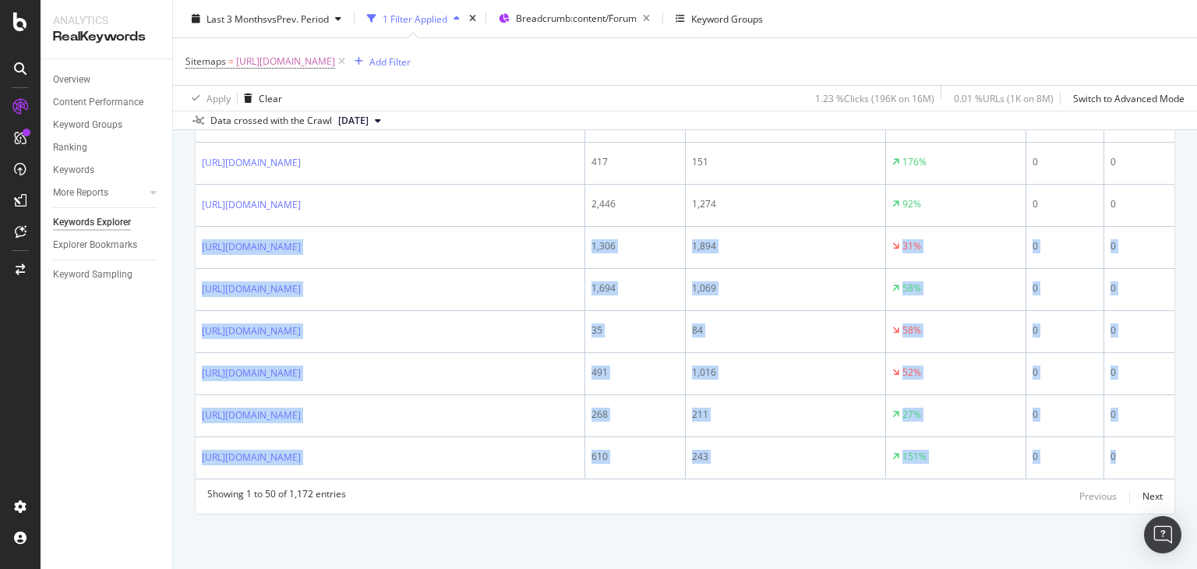
drag, startPoint x: 1187, startPoint y: 432, endPoint x: 1196, endPoint y: 177, distance: 255.7
click at [1196, 177] on div "Keywords Explorer nobroker Last 3 Months vs Prev. Period 1 Filter Applied Bread…" at bounding box center [685, 284] width 1024 height 569
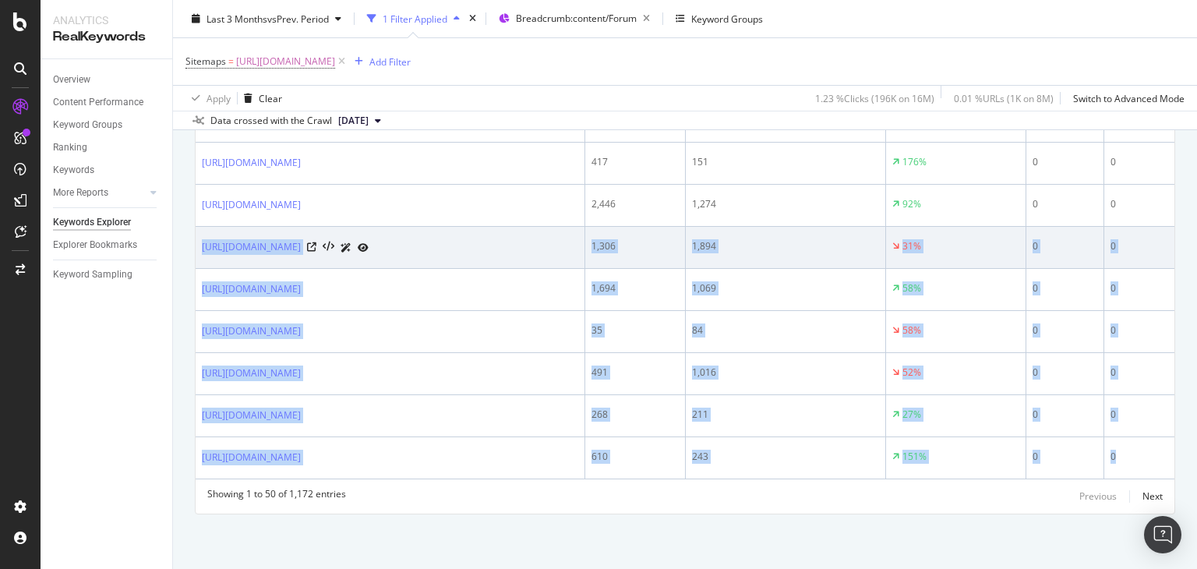
click at [1153, 227] on td "0" at bounding box center [1189, 248] width 170 height 42
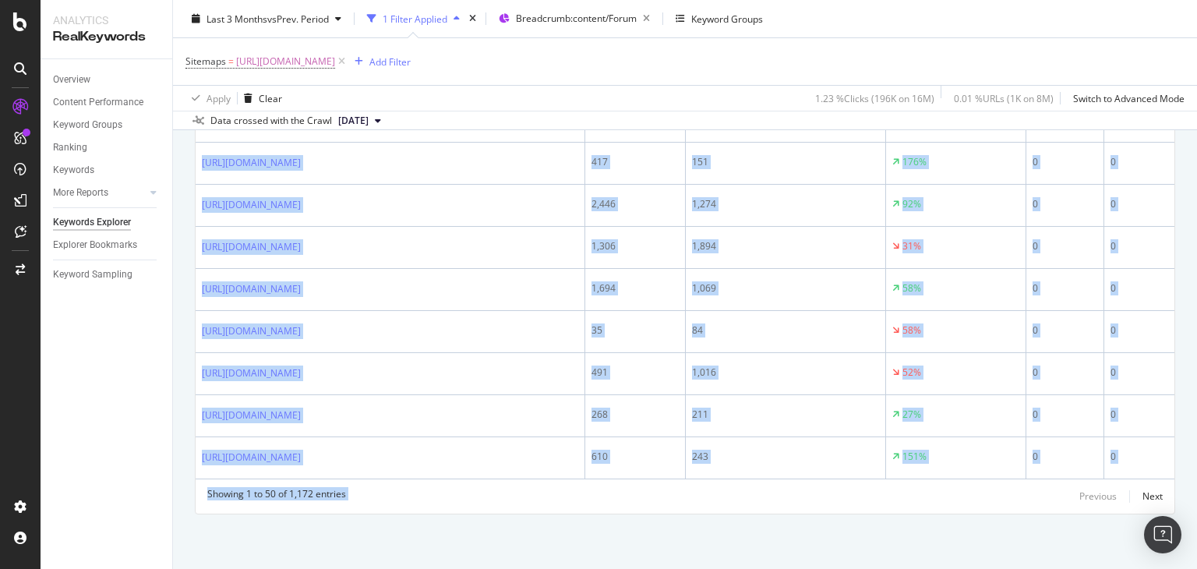
scroll to position [2480, 0]
drag, startPoint x: 197, startPoint y: 280, endPoint x: 996, endPoint y: 605, distance: 862.1
click at [996, 541] on html "Analytics RealKeywords Overview Content Performance Keyword Groups Ranking Keyw…" at bounding box center [598, 284] width 1197 height 569
copy div "[URL][DOMAIN_NAME] 77 56 38% 0 0 - [URL][DOMAIN_NAME] 1,620 1,128 44% 0 0 - [UR…"
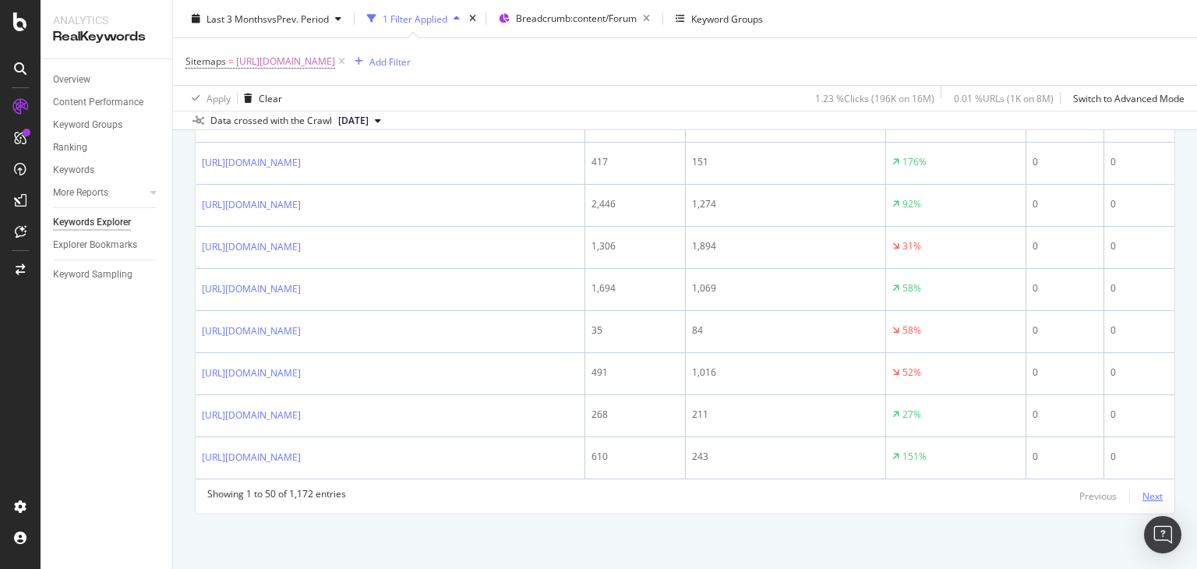
click at [1142, 500] on div "Next" at bounding box center [1152, 495] width 20 height 13
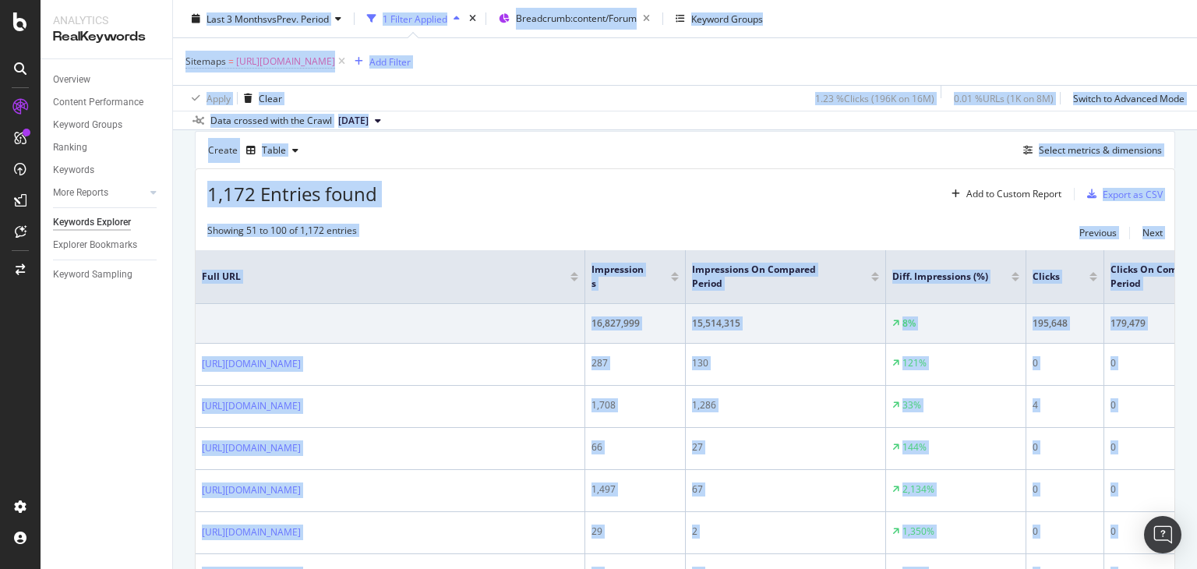
scroll to position [0, 0]
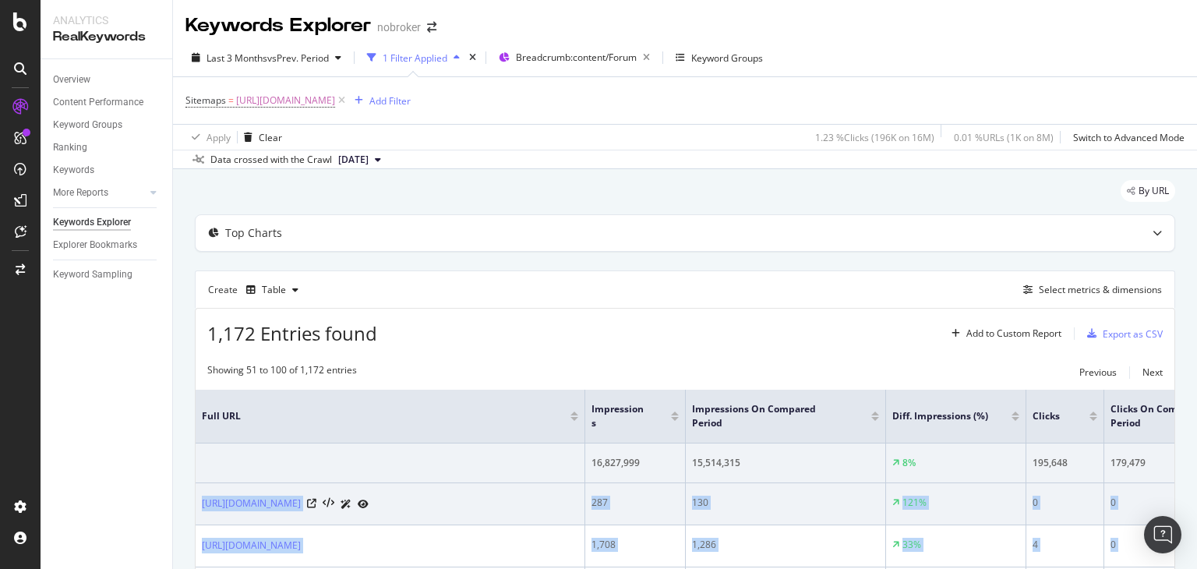
drag, startPoint x: 528, startPoint y: 458, endPoint x: 196, endPoint y: 501, distance: 334.6
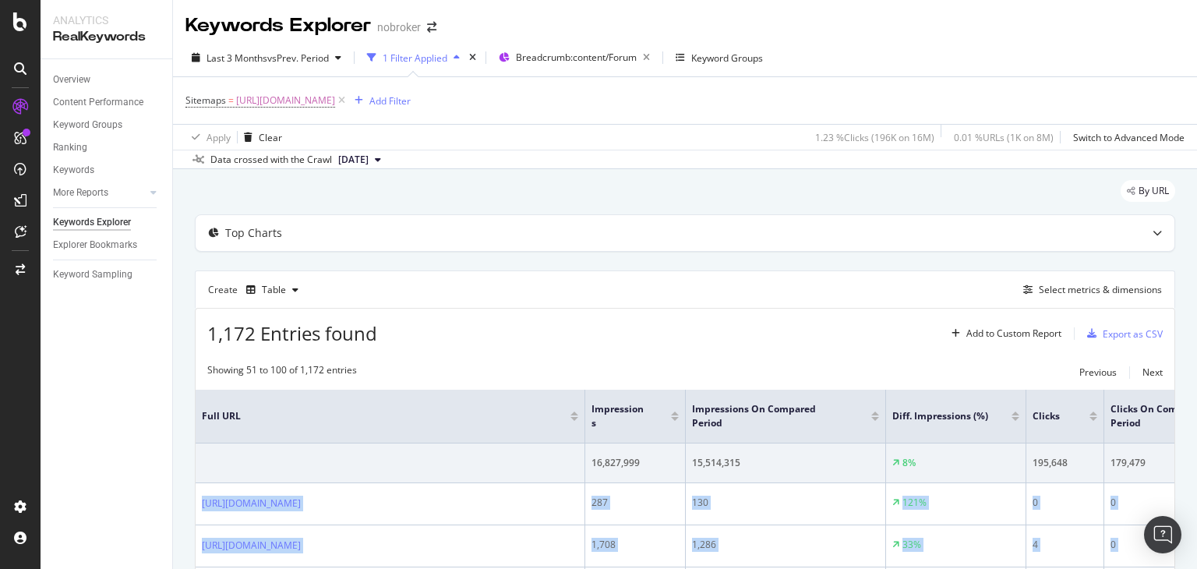
copy tbody "[URL][DOMAIN_NAME] 287 130 121% 0 0 - [URL][DOMAIN_NAME] 1,708 1,286 33% 4 0 0%…"
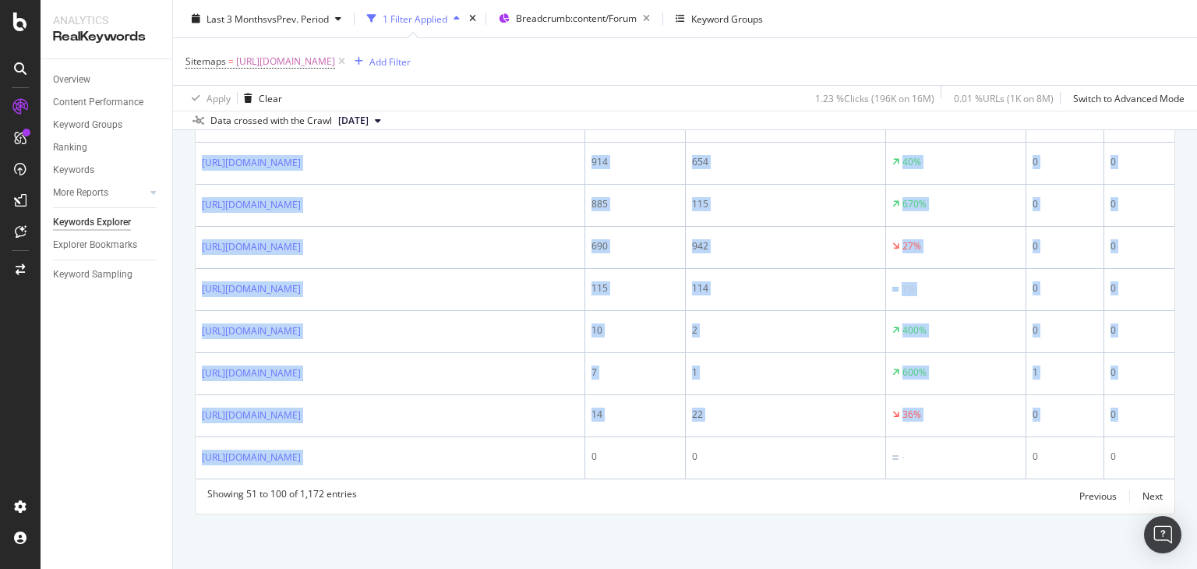
scroll to position [2422, 0]
click at [1142, 492] on div "Next" at bounding box center [1152, 495] width 20 height 13
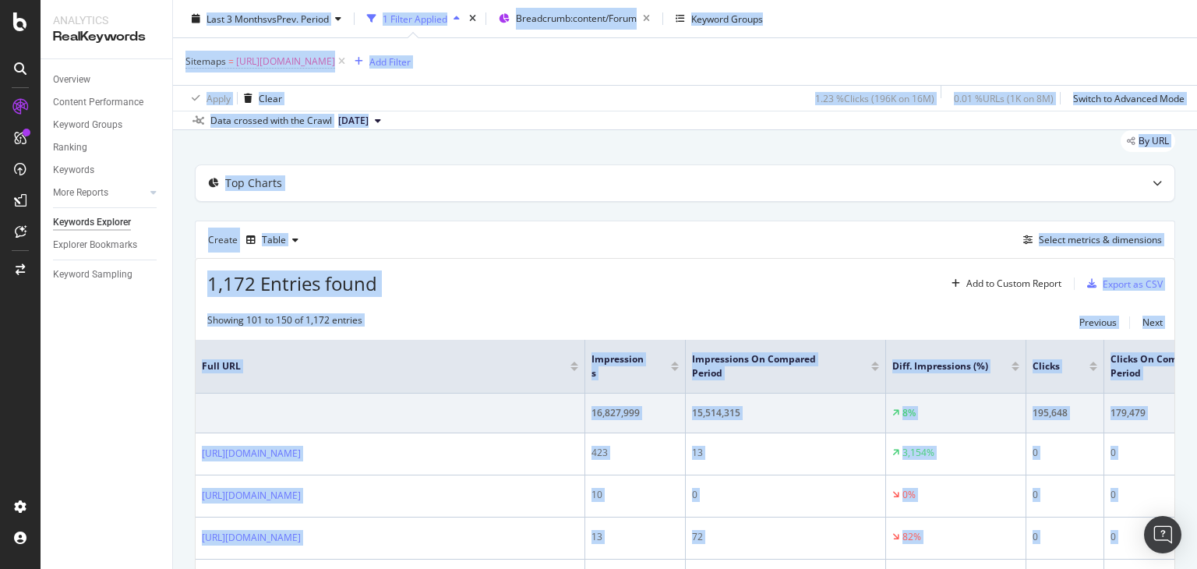
scroll to position [0, 0]
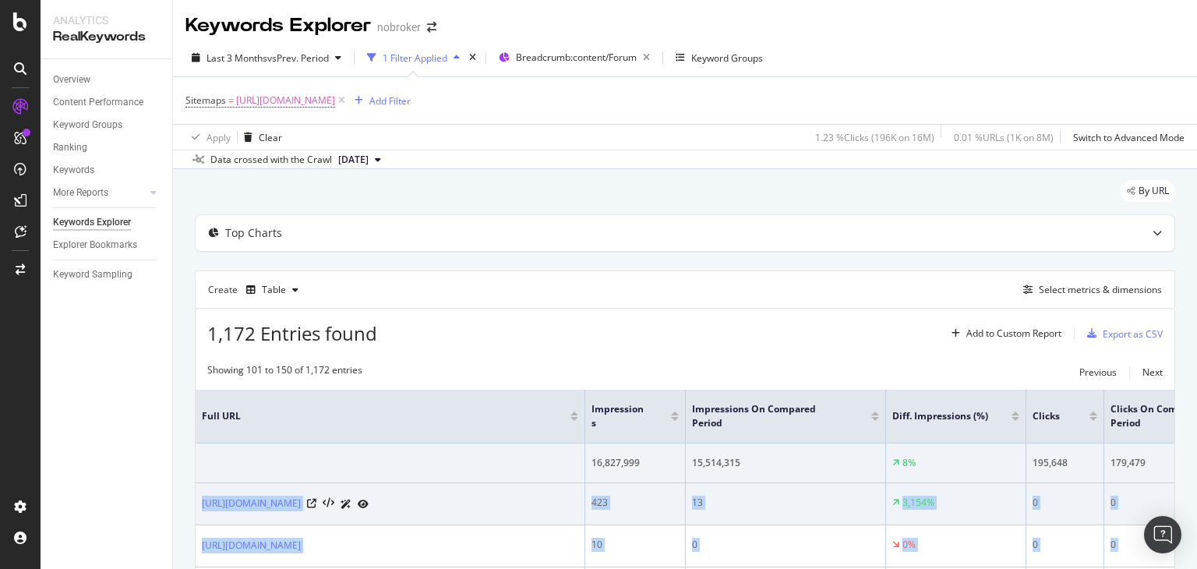
drag, startPoint x: 586, startPoint y: 459, endPoint x: 197, endPoint y: 500, distance: 391.0
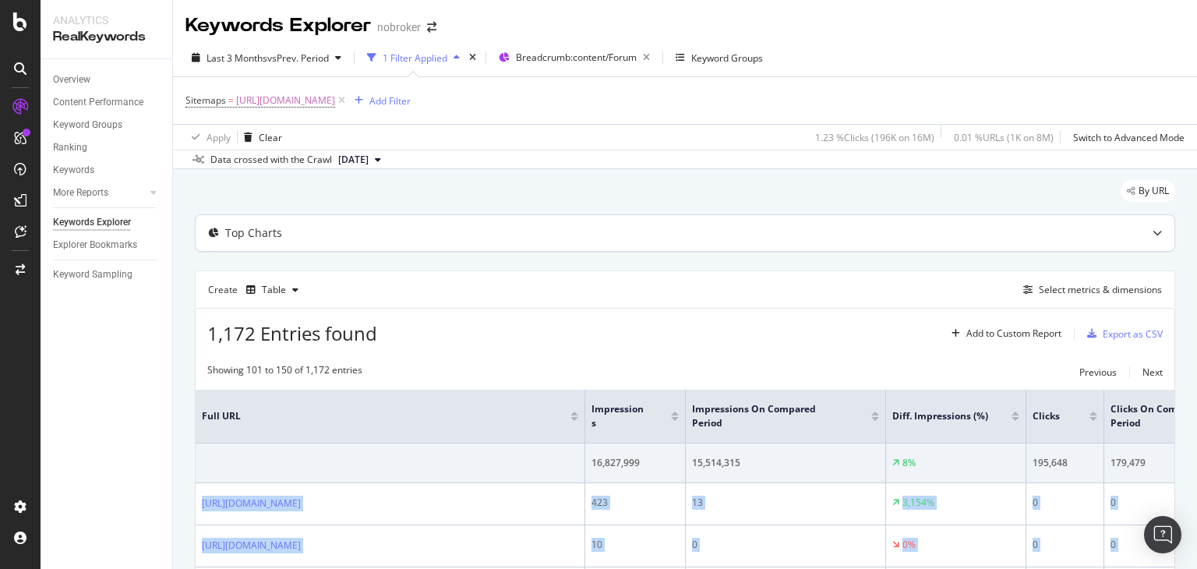
copy tbody "[URL][DOMAIN_NAME] 423 13 3,154% 0 0 - [URL][DOMAIN_NAME] 10 0 0% 0 0 - [URL][D…"
click at [348, 100] on icon at bounding box center [341, 101] width 13 height 16
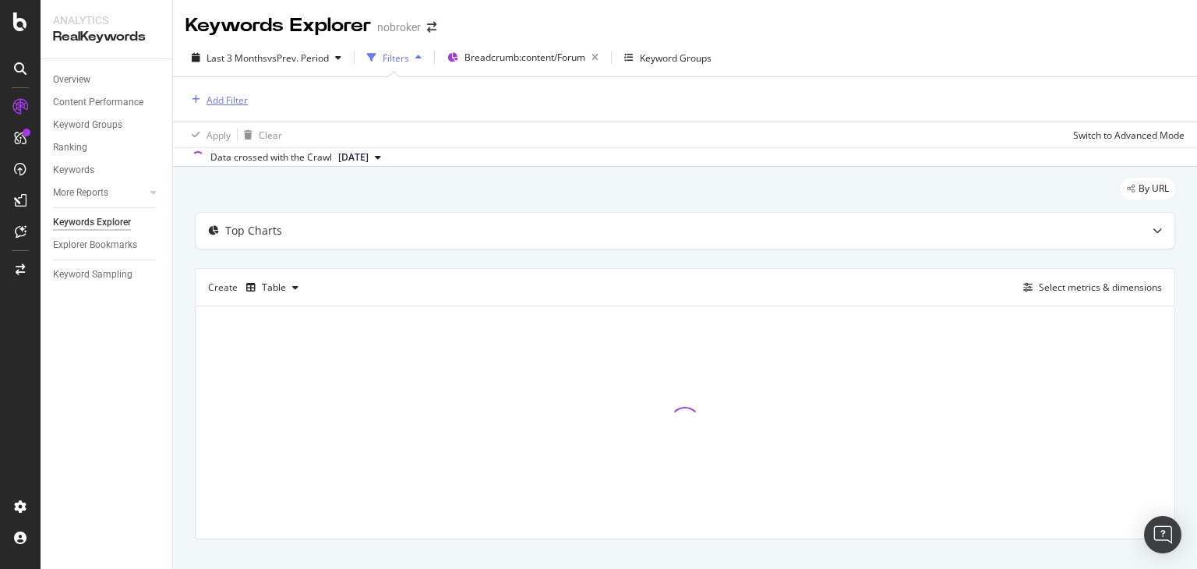
click at [234, 94] on div "Add Filter" at bounding box center [226, 99] width 41 height 13
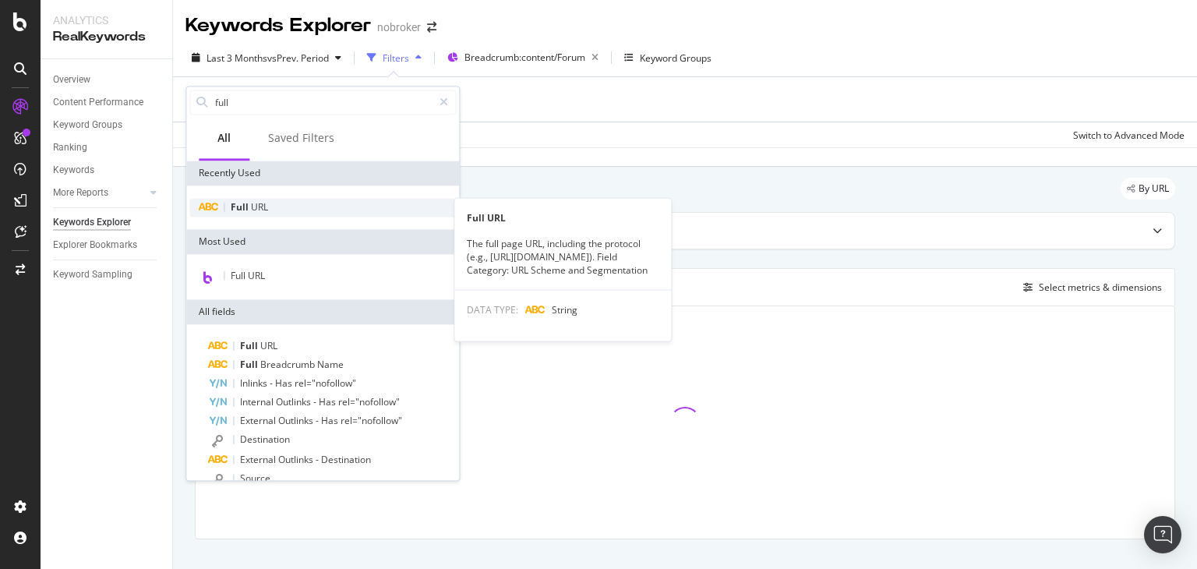
type input "full"
click at [252, 211] on span "URL" at bounding box center [259, 206] width 17 height 13
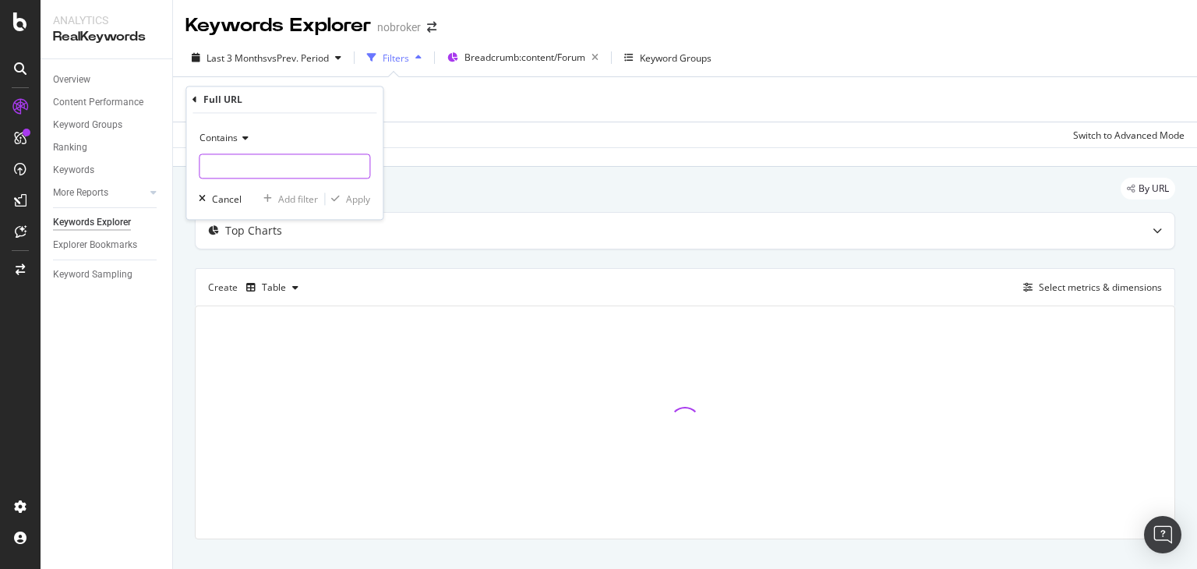
click at [277, 167] on input "text" at bounding box center [284, 166] width 170 height 25
type input "-ta/"
click at [345, 203] on div "Apply" at bounding box center [347, 199] width 45 height 14
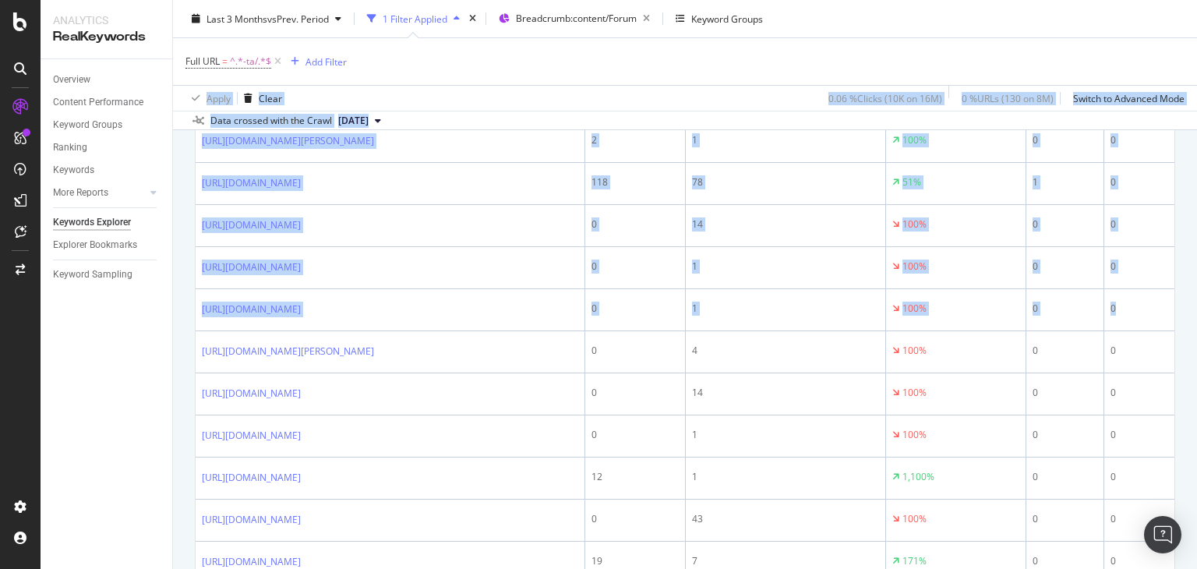
scroll to position [1596, 0]
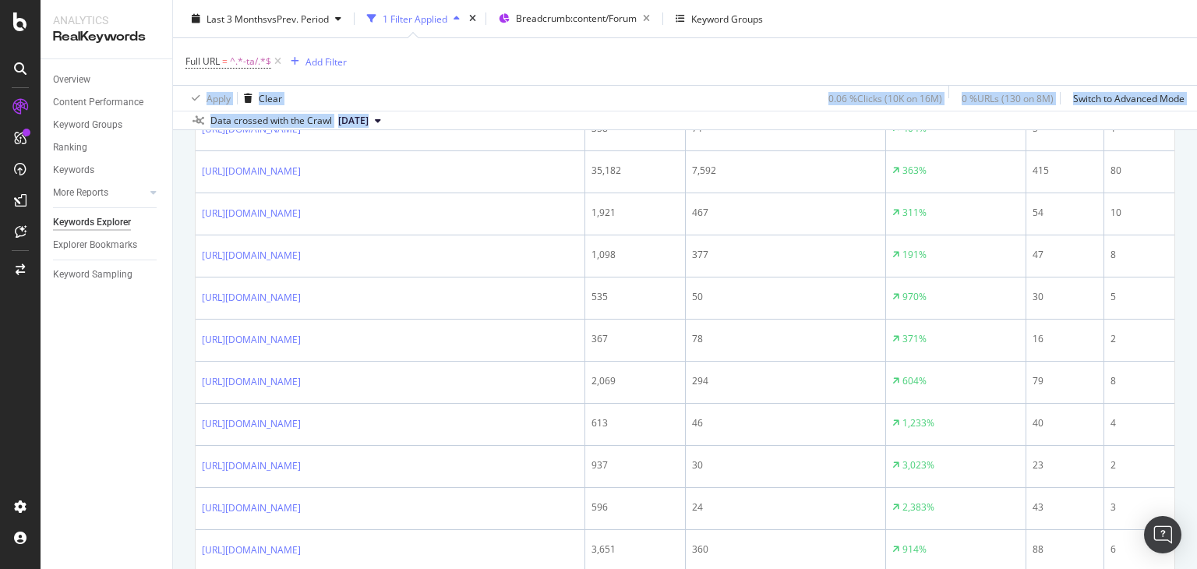
drag, startPoint x: 1196, startPoint y: 80, endPoint x: 1194, endPoint y: 197, distance: 116.9
click at [1194, 197] on div "Keywords Explorer nobroker Last 3 Months vs Prev. Period 1 Filter Applied Bread…" at bounding box center [685, 284] width 1024 height 569
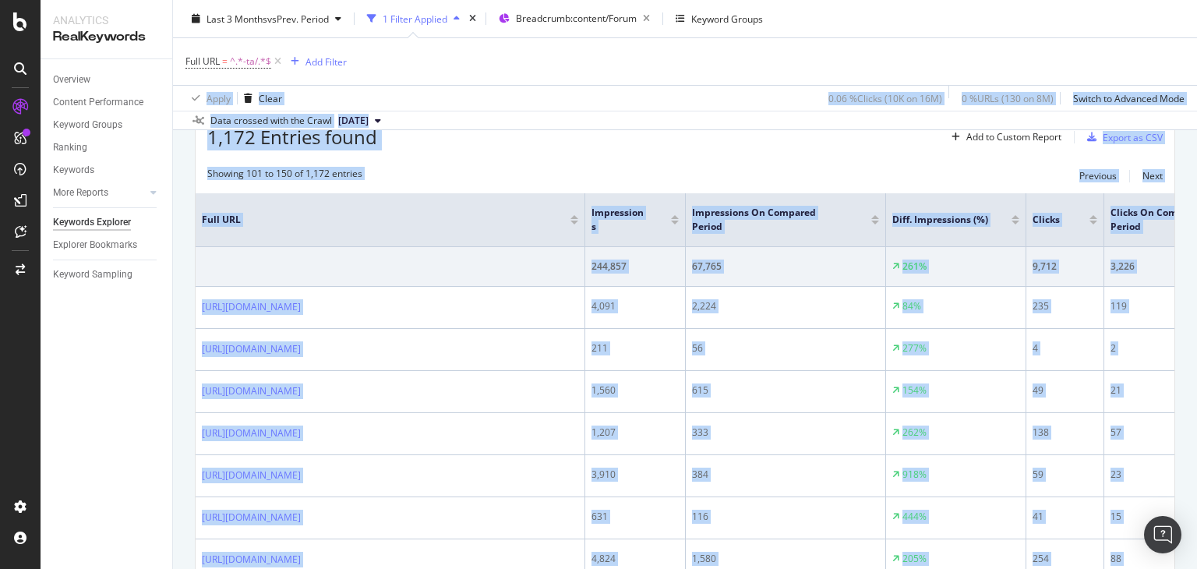
scroll to position [122, 0]
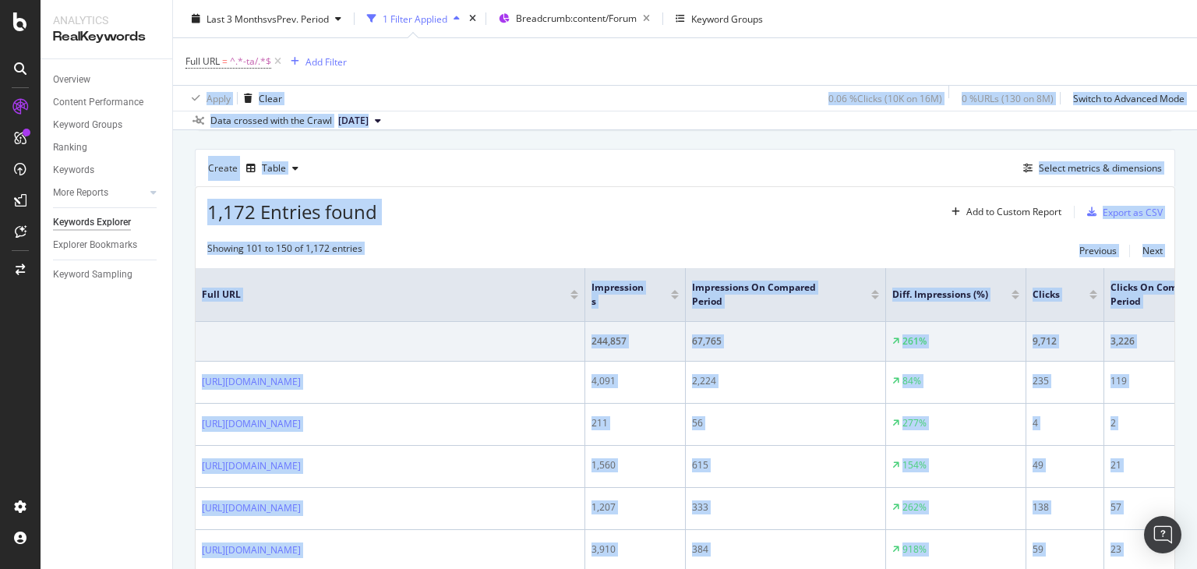
click at [799, 181] on div "Create Table Select metrics & dimensions" at bounding box center [685, 167] width 980 height 37
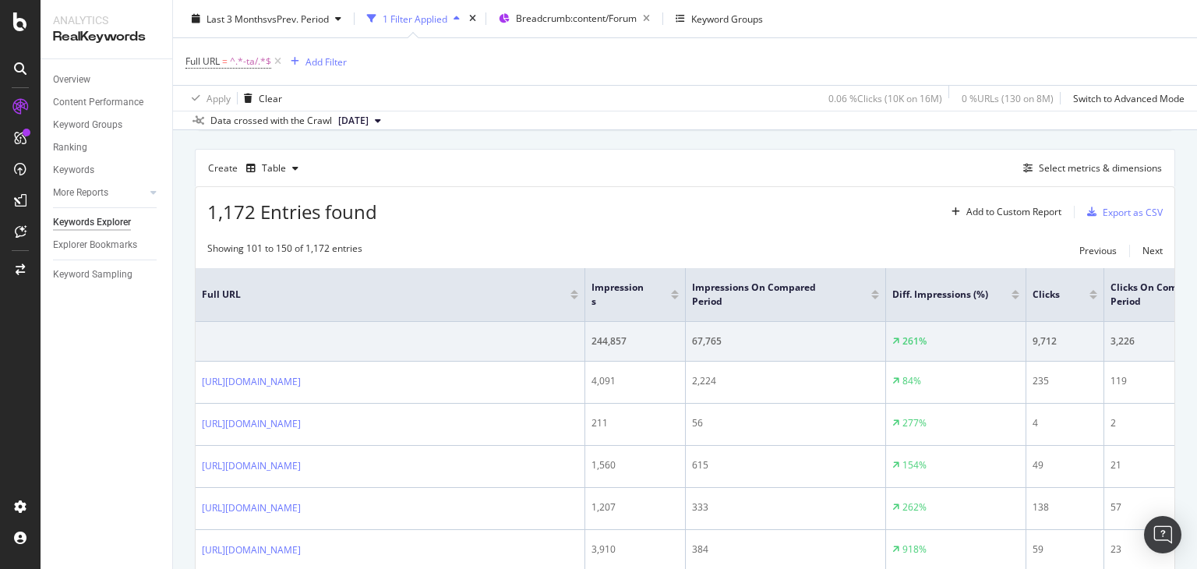
click at [1090, 290] on div at bounding box center [1093, 292] width 8 height 4
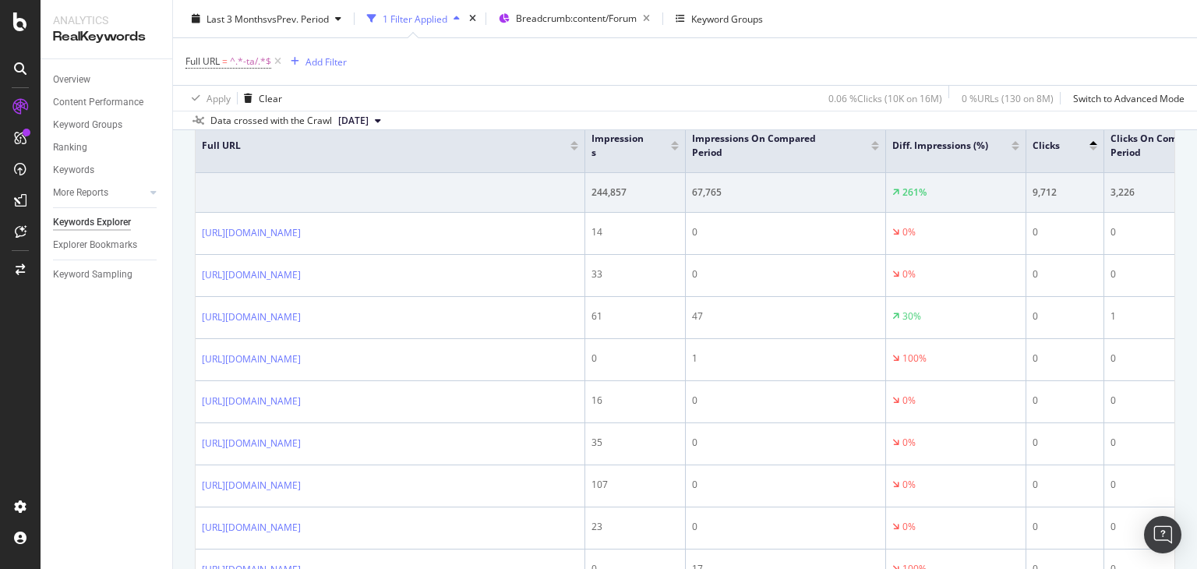
scroll to position [259, 0]
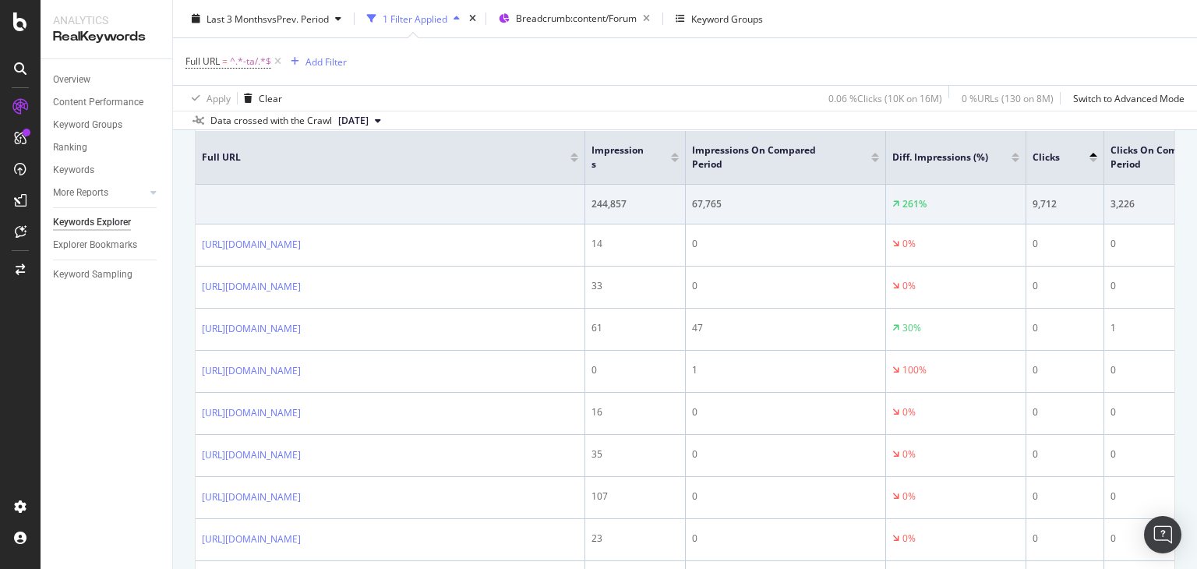
drag, startPoint x: 1196, startPoint y: 71, endPoint x: 1192, endPoint y: 94, distance: 23.7
click at [1192, 94] on div "Keywords Explorer nobroker Last 3 Months vs Prev. Period 1 Filter Applied Bread…" at bounding box center [685, 284] width 1024 height 569
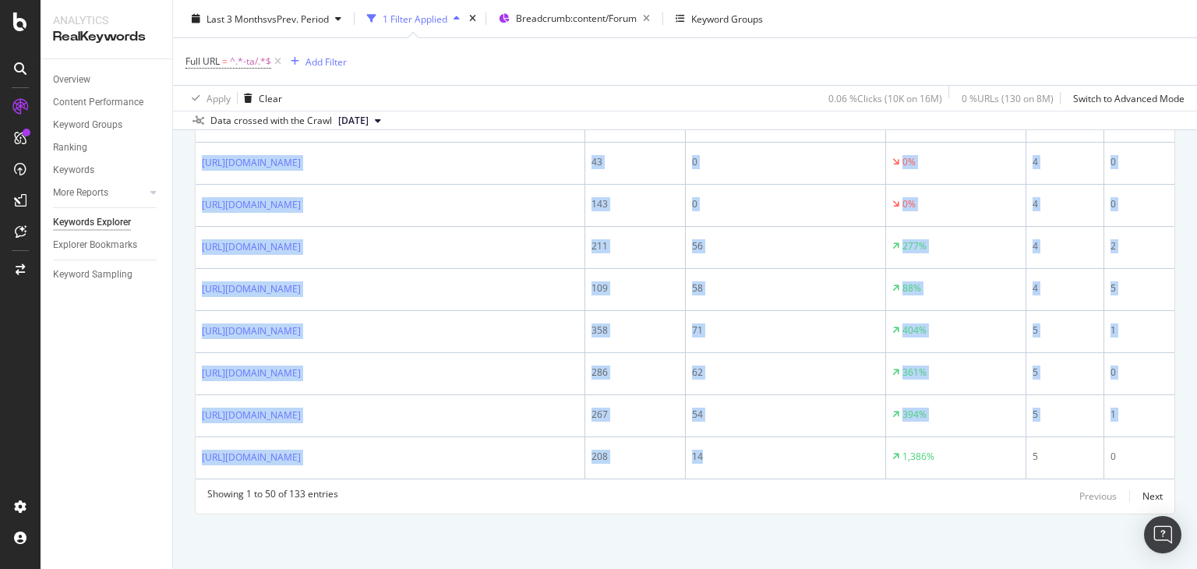
scroll to position [2598, 0]
drag, startPoint x: 199, startPoint y: 228, endPoint x: 826, endPoint y: 605, distance: 731.4
click at [826, 541] on html "Analytics RealKeywords Overview Content Performance Keyword Groups Ranking Keyw…" at bounding box center [598, 284] width 1197 height 569
copy div "[URL][DOMAIN_NAME] 14 0 0% 0 0 - [URL][DOMAIN_NAME] 33 0 0% 0 0 - [URL][DOMAIN_…"
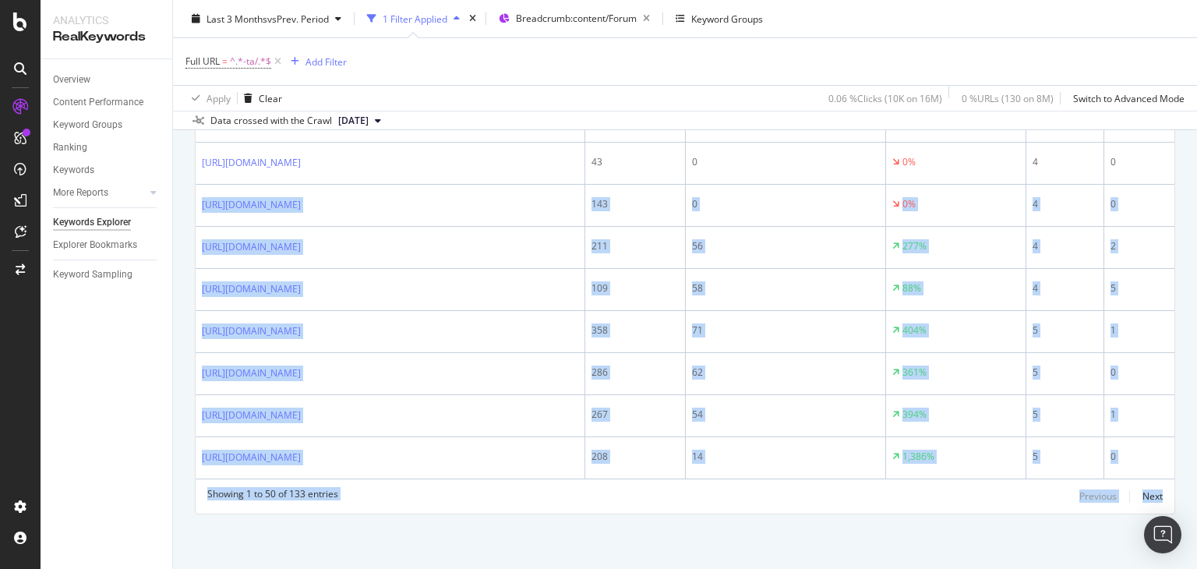
drag, startPoint x: 1196, startPoint y: 492, endPoint x: 1196, endPoint y: 86, distance: 405.9
click at [1196, 86] on div "Keywords Explorer nobroker Last 3 Months vs Prev. Period 1 Filter Applied Bread…" at bounding box center [685, 284] width 1024 height 569
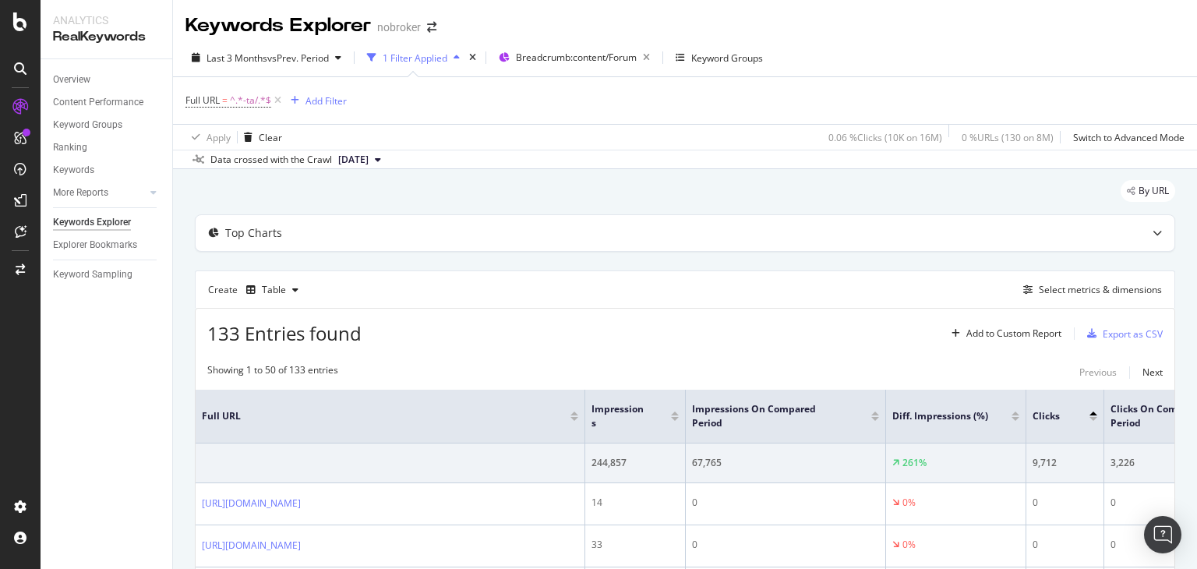
scroll to position [146, 0]
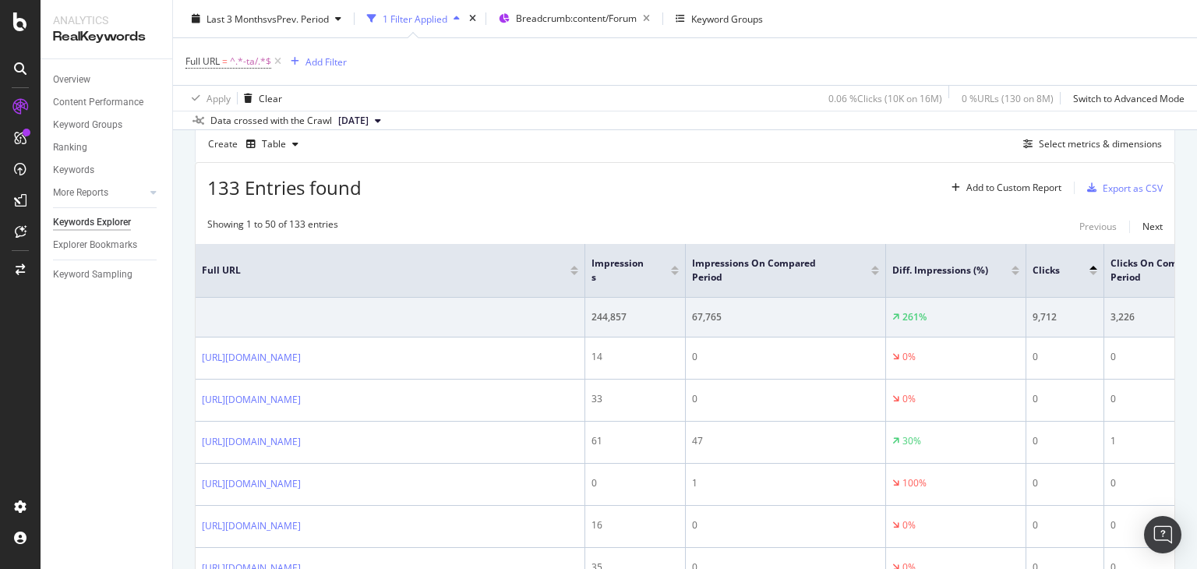
click at [1017, 266] on div at bounding box center [1015, 268] width 8 height 4
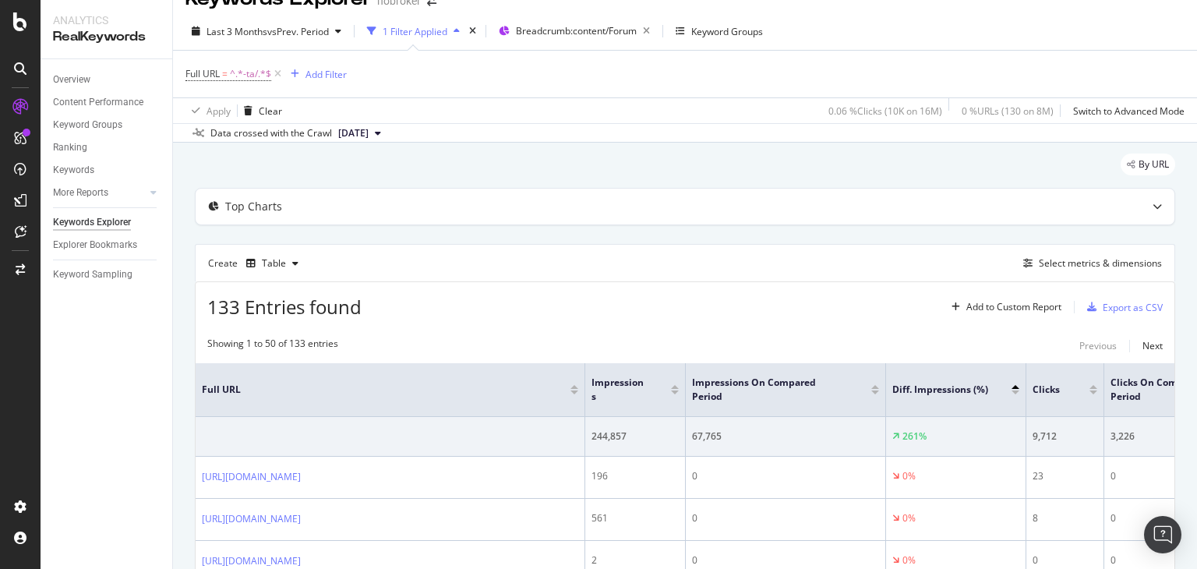
scroll to position [146, 0]
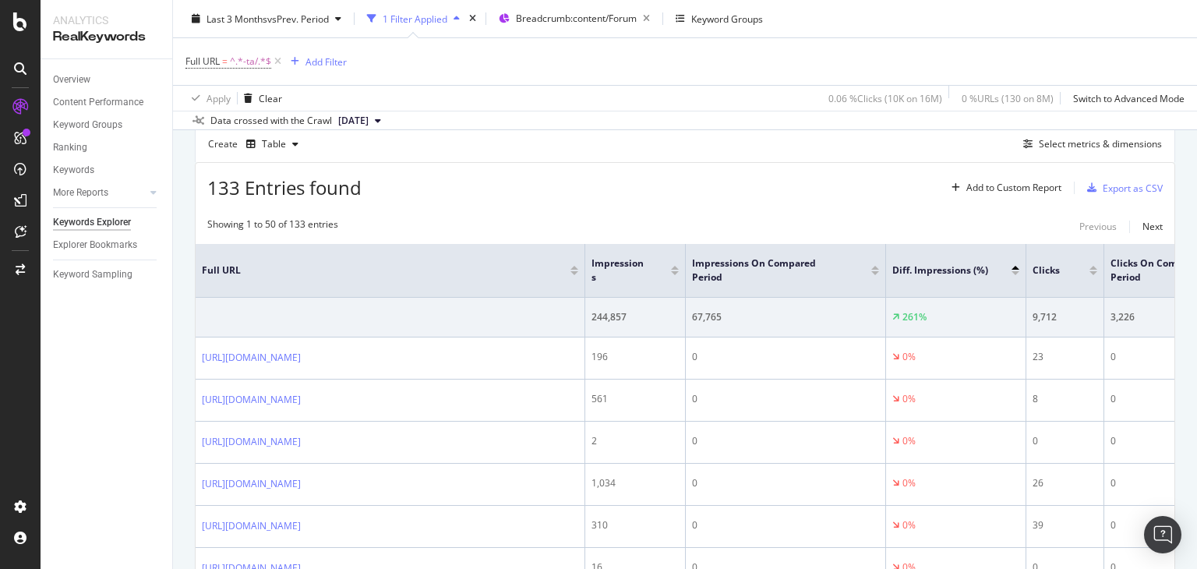
click at [676, 266] on div at bounding box center [675, 268] width 8 height 4
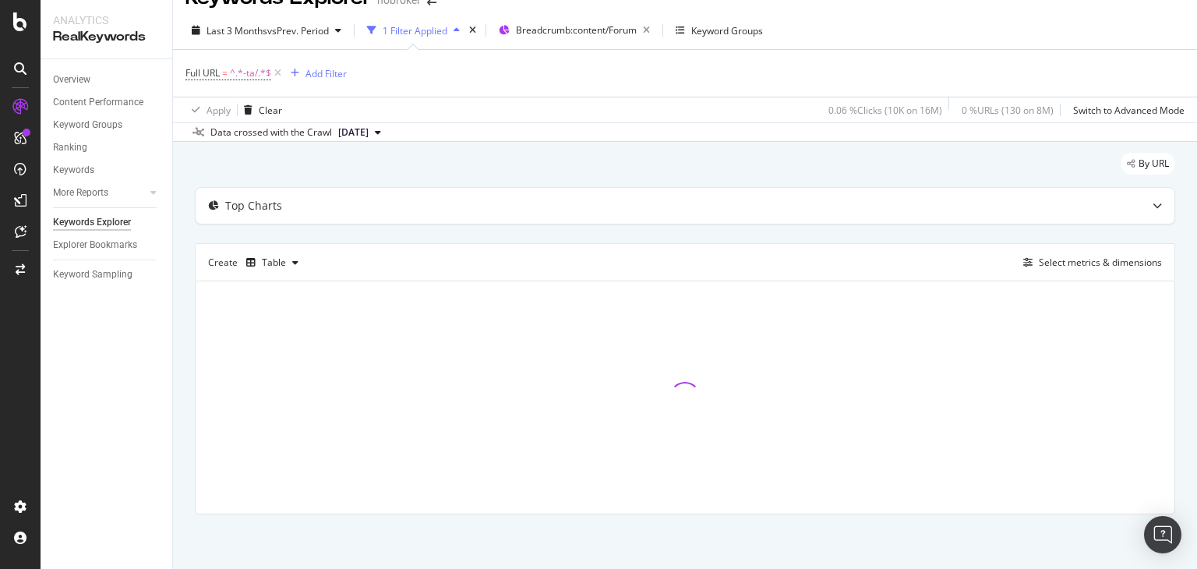
scroll to position [26, 0]
click at [676, 266] on div "Create Table Select metrics & dimensions" at bounding box center [685, 262] width 980 height 37
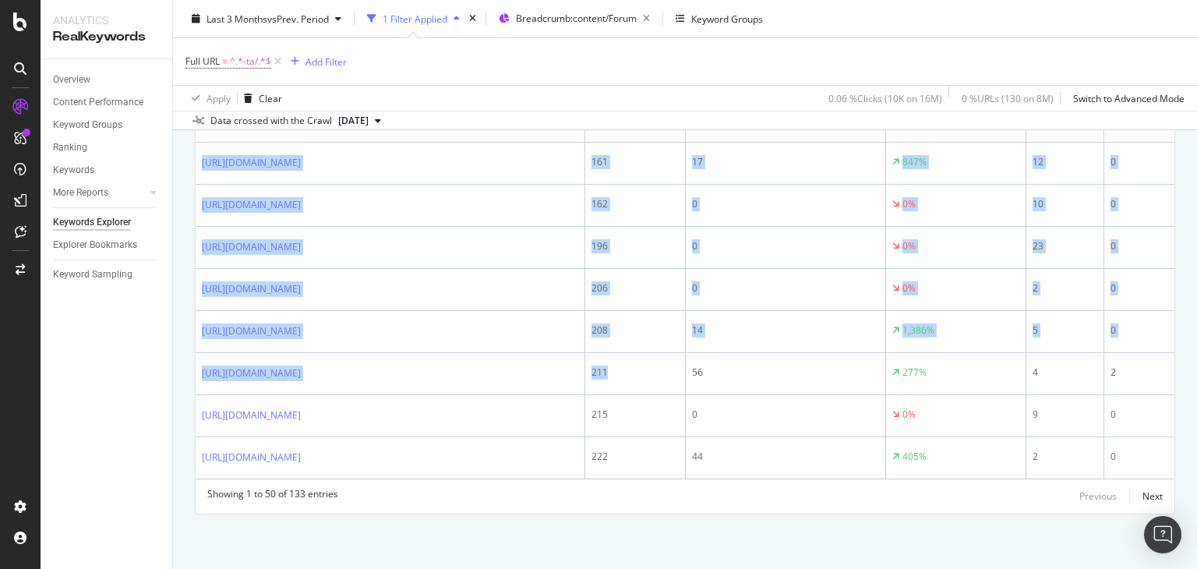
scroll to position [2583, 0]
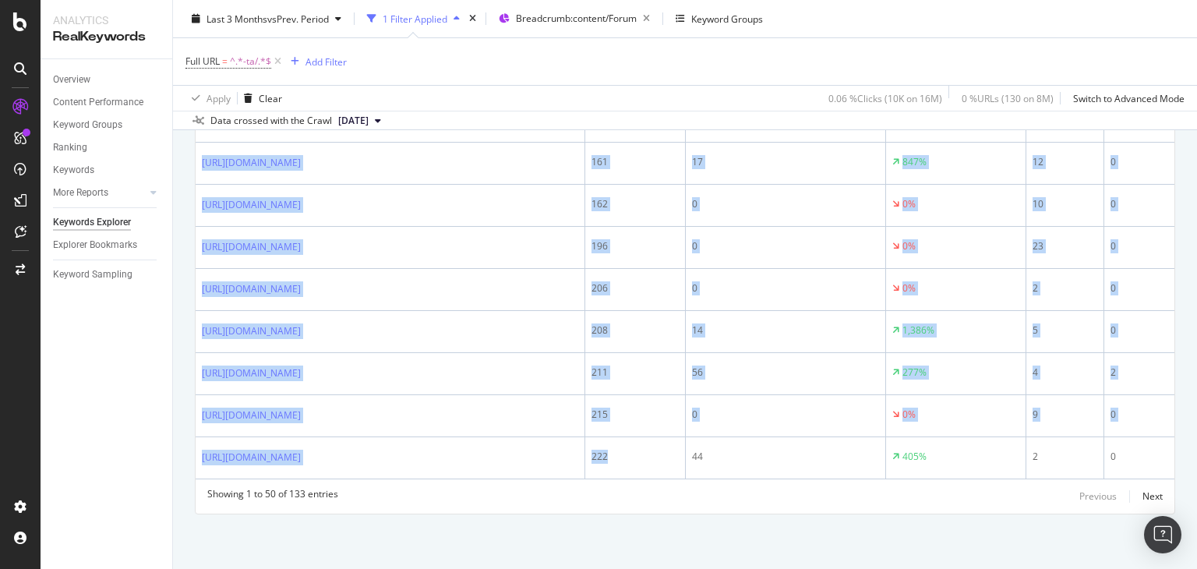
drag, startPoint x: 207, startPoint y: 344, endPoint x: 651, endPoint y: 605, distance: 515.1
click at [651, 541] on html "Analytics RealKeywords Overview Content Performance Keyword Groups Ranking Keyw…" at bounding box center [598, 284] width 1197 height 569
copy div "ttps://[DOMAIN_NAME][URL][PERSON_NAME] 0 1 100% 0 0 - [URL][DOMAIN_NAME] 0 17 1…"
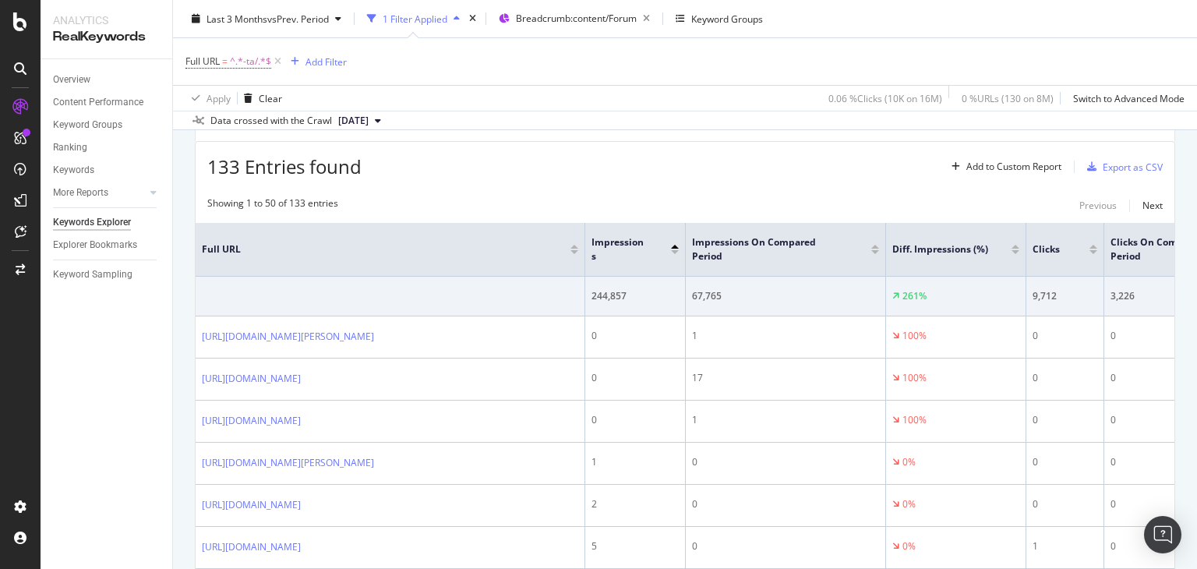
scroll to position [150, 0]
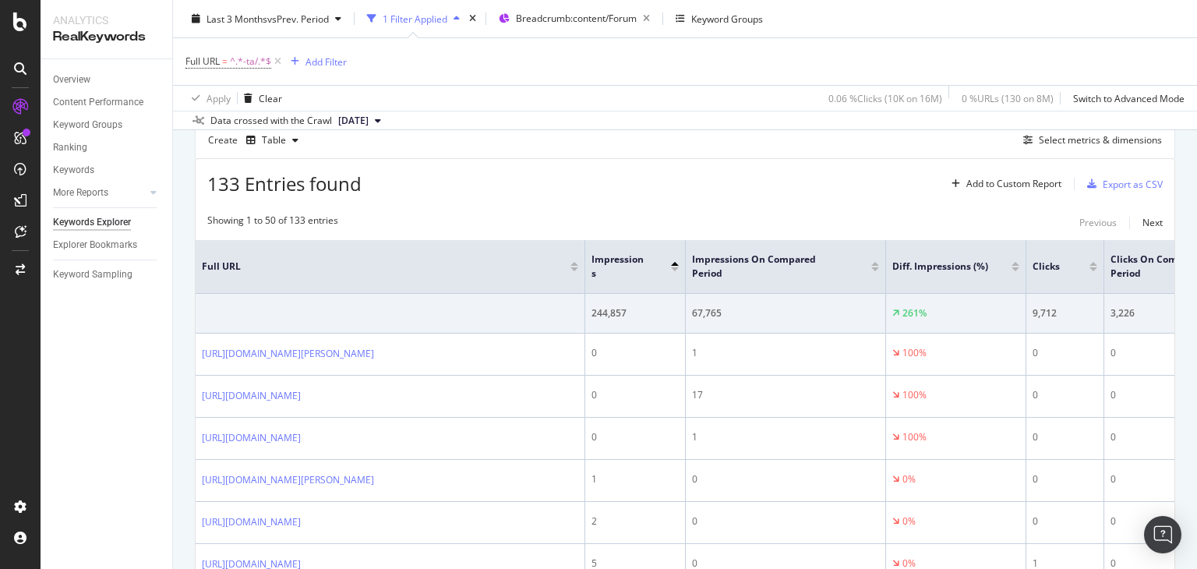
click at [1092, 273] on th "Clicks" at bounding box center [1065, 267] width 78 height 54
click at [1094, 265] on div at bounding box center [1093, 266] width 8 height 9
click at [1094, 262] on div at bounding box center [1093, 264] width 8 height 4
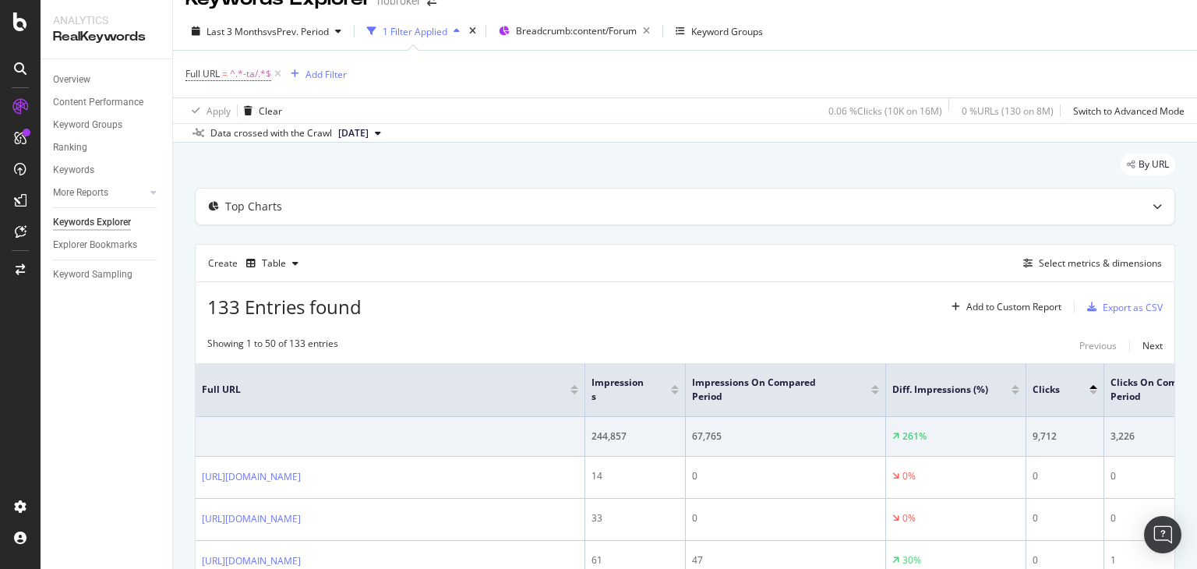
scroll to position [150, 0]
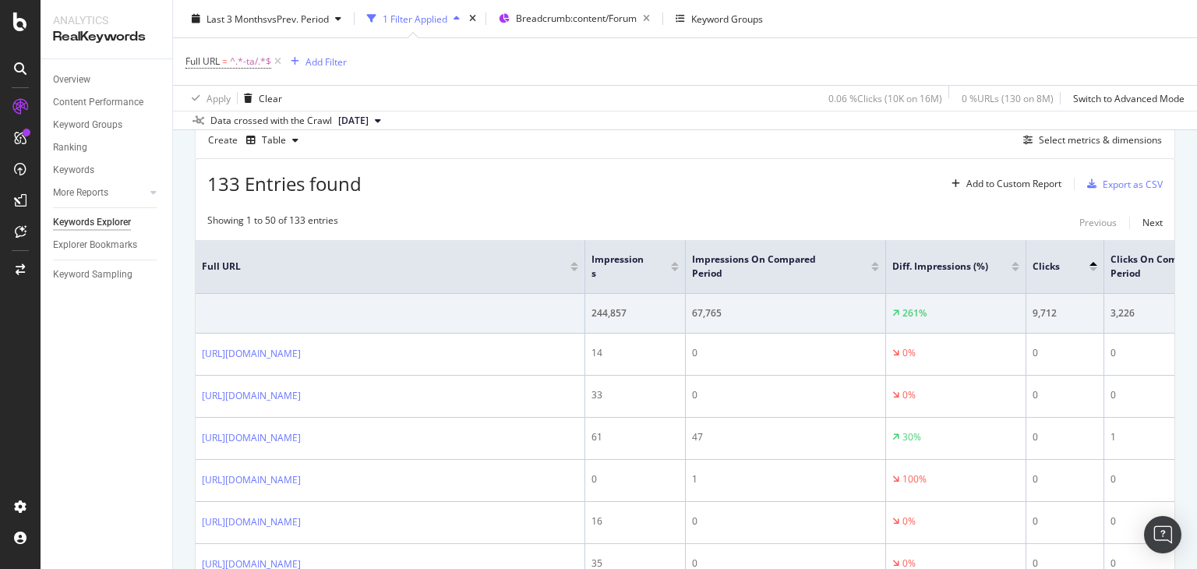
click at [1091, 269] on div at bounding box center [1093, 269] width 8 height 4
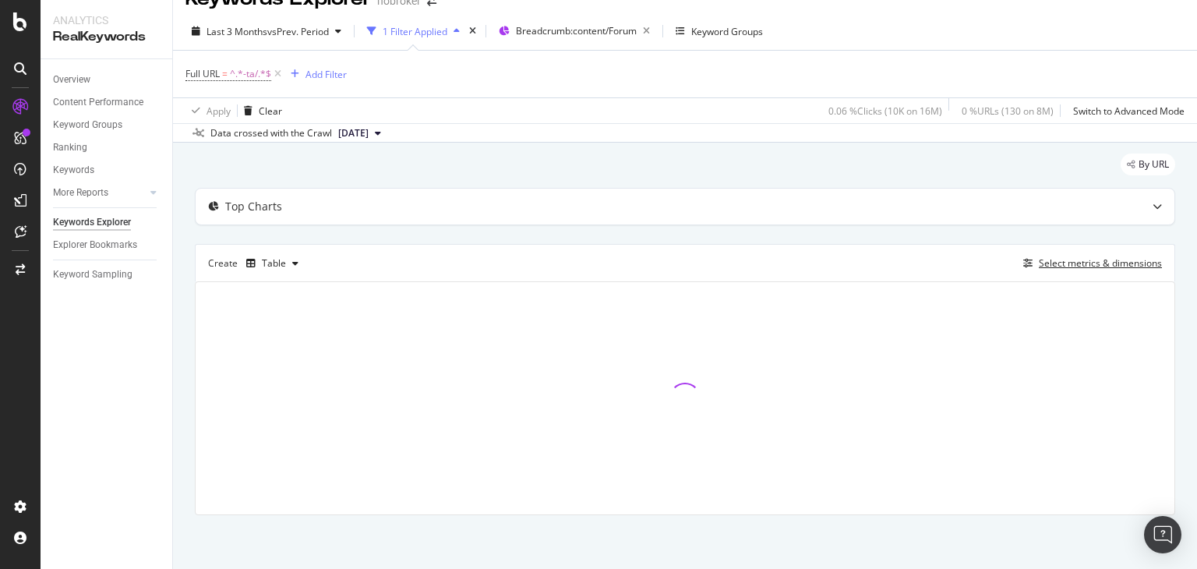
click at [1091, 269] on div "Select metrics & dimensions" at bounding box center [1089, 263] width 145 height 17
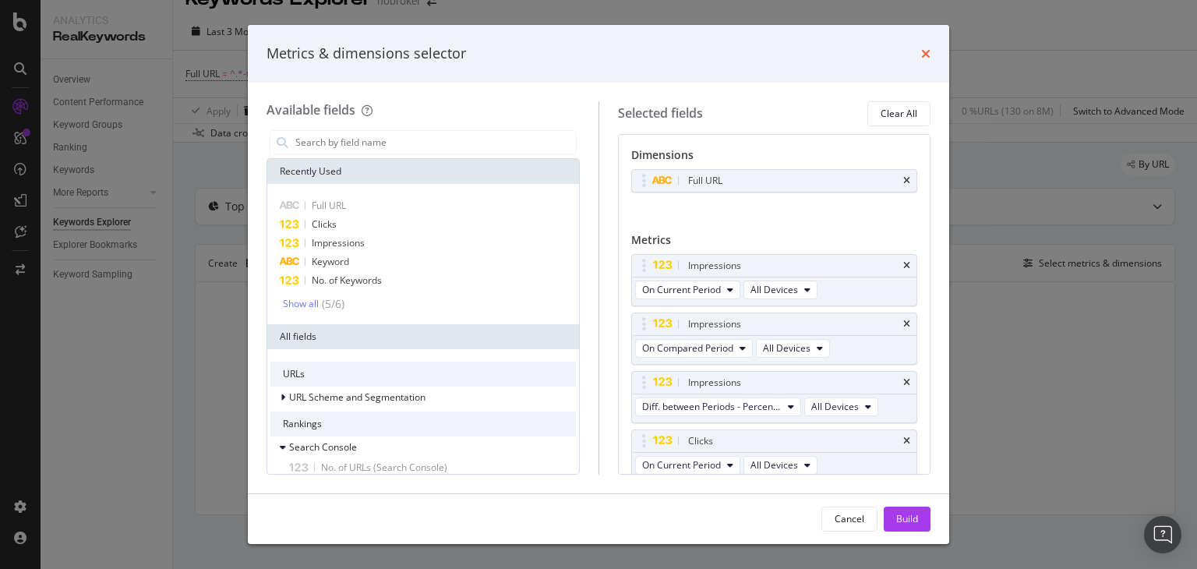
click at [926, 48] on icon "times" at bounding box center [925, 54] width 9 height 12
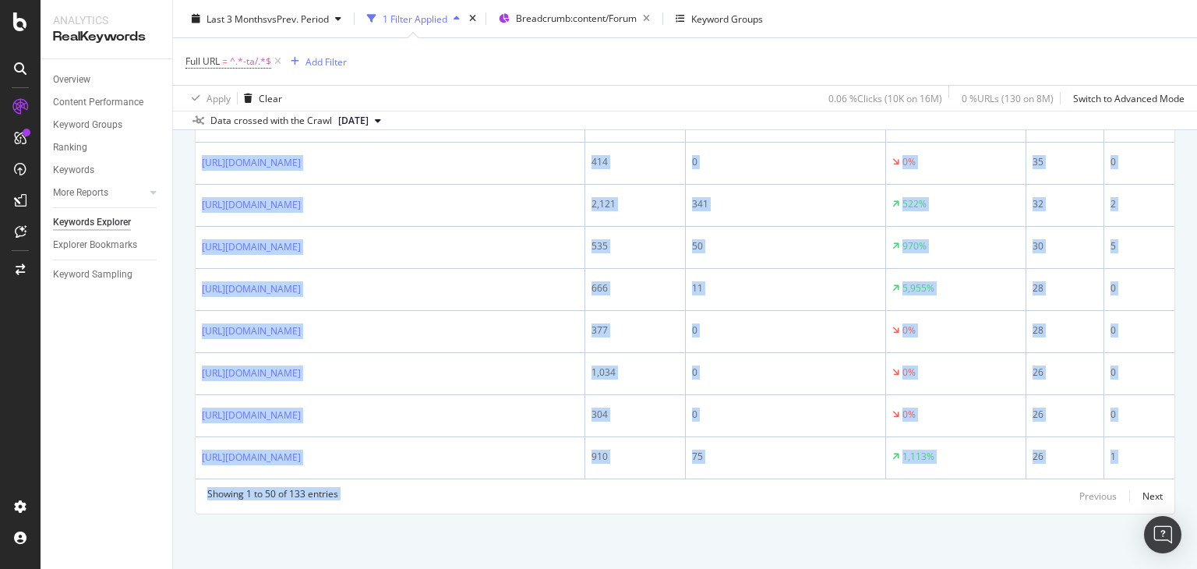
scroll to position [2687, 0]
drag, startPoint x: 203, startPoint y: 320, endPoint x: 778, endPoint y: 605, distance: 642.1
click at [778, 541] on html "Analytics RealKeywords Overview Content Performance Keyword Groups Ranking Keyw…" at bounding box center [598, 284] width 1197 height 569
copy div "[URL][DOMAIN_NAME] 35,282 19,507 81% 1,426 1,030 38% [URL][DOMAIN_NAME] 29,931 …"
